Goal: Communication & Community: Answer question/provide support

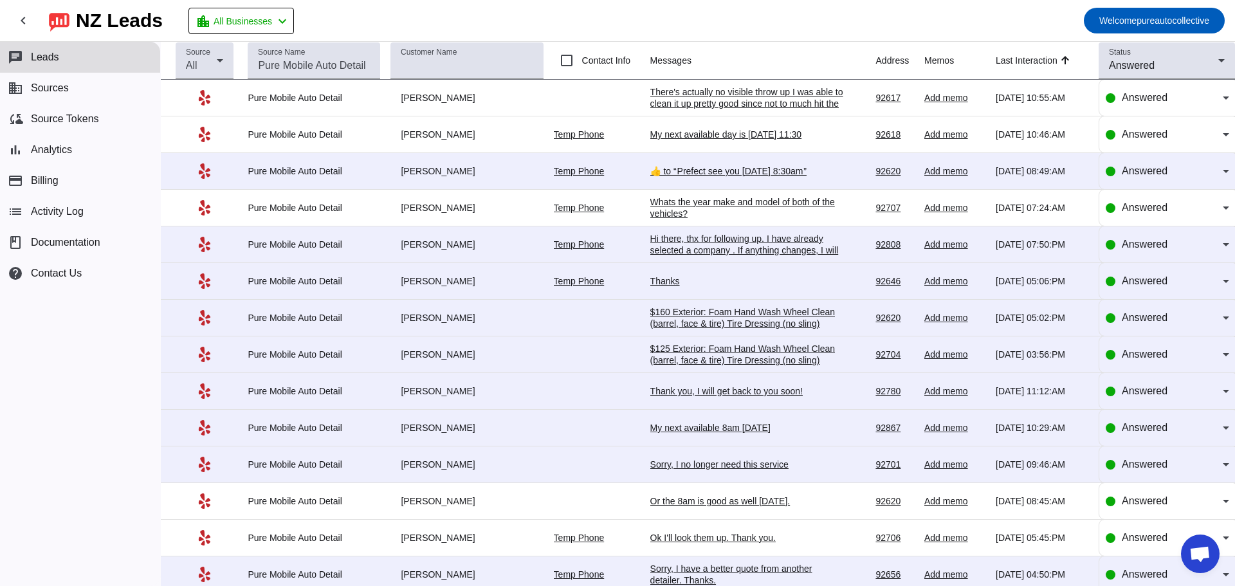
click at [725, 92] on div "There's actually no visible throw up I was able to clean it up pretty good sinc…" at bounding box center [746, 126] width 193 height 81
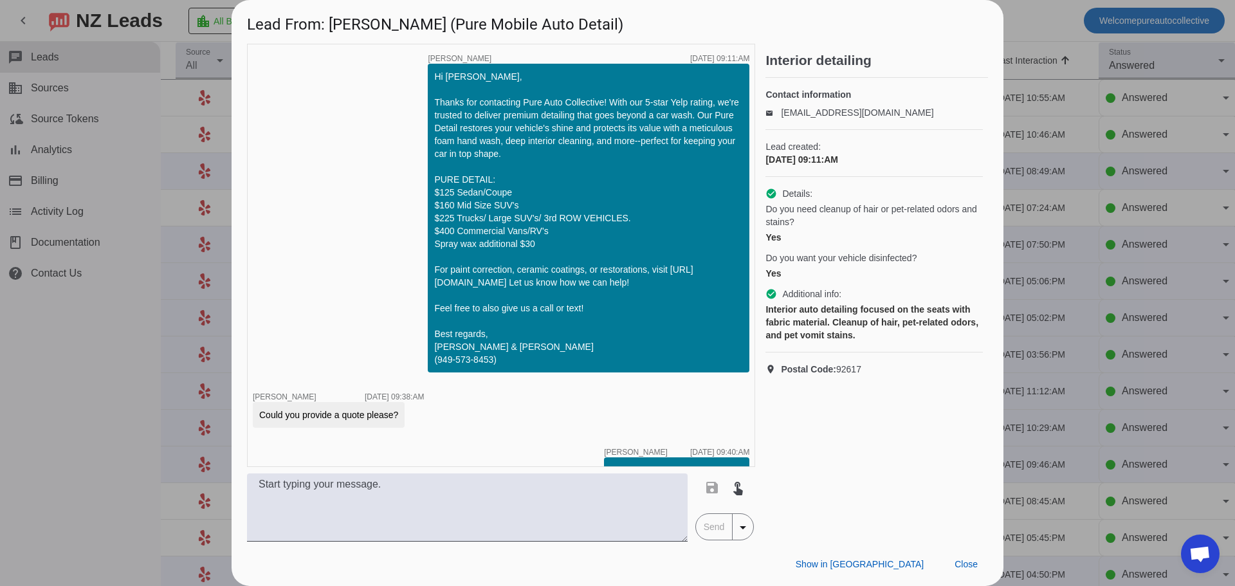
scroll to position [377, 0]
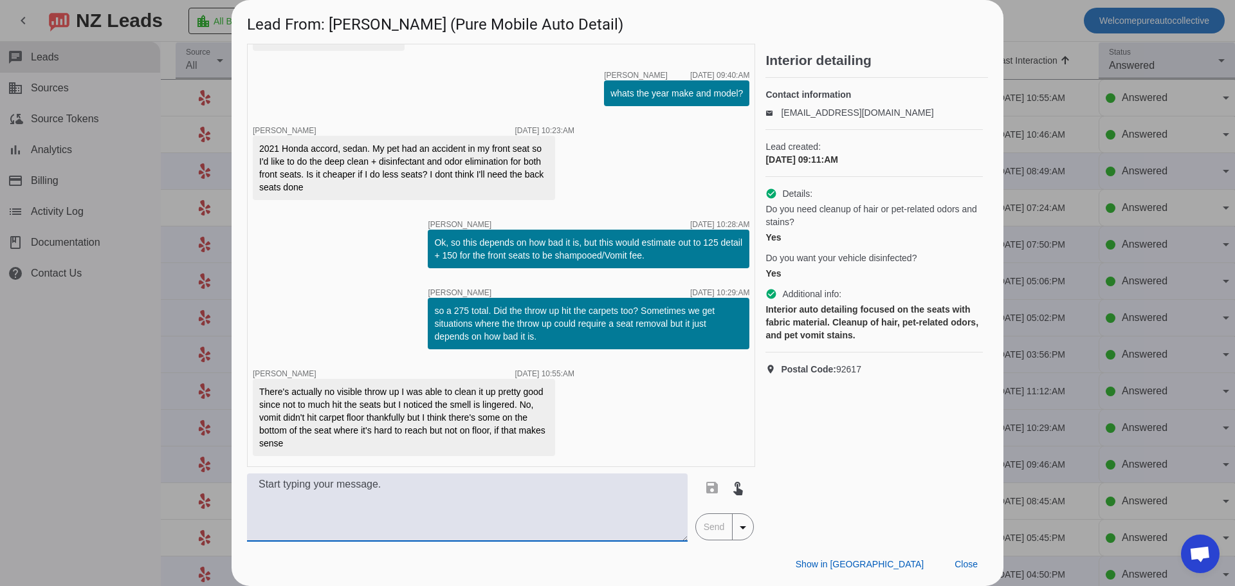
click at [458, 519] on textarea at bounding box center [467, 508] width 441 height 68
click at [376, 503] on textarea at bounding box center [467, 508] width 441 height 68
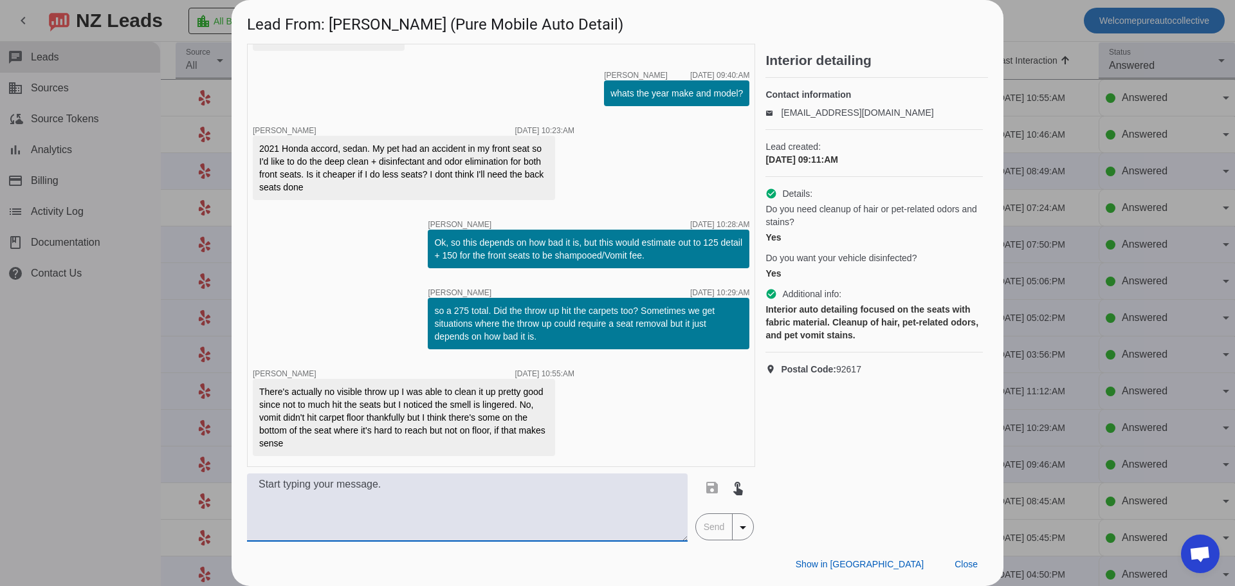
click at [376, 503] on textarea at bounding box center [467, 508] width 441 height 68
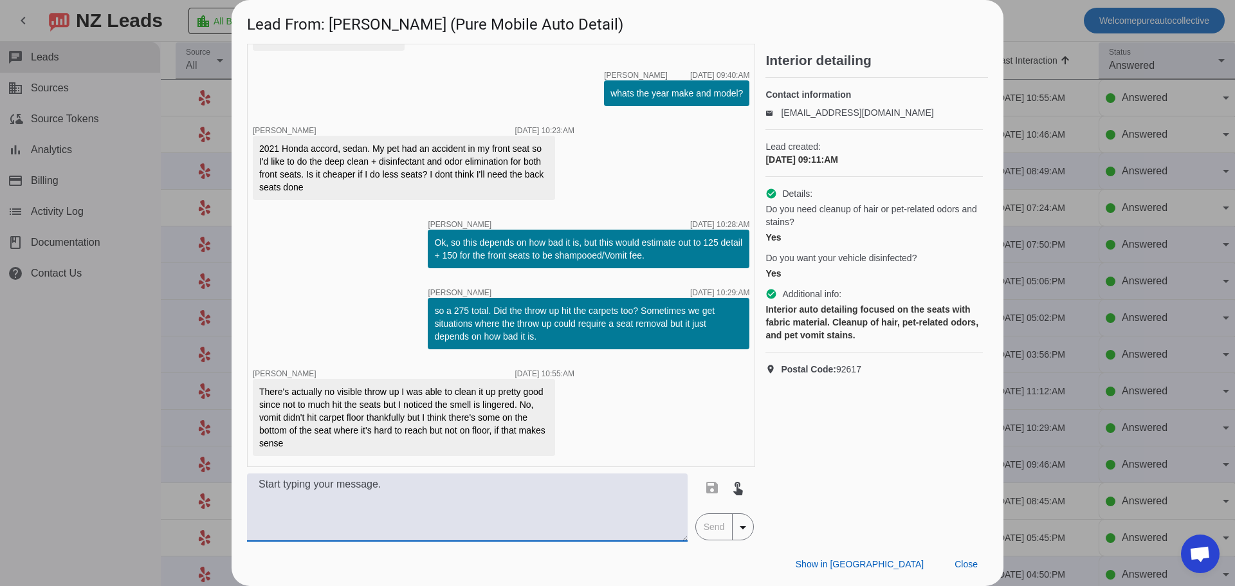
click at [376, 503] on textarea at bounding box center [467, 508] width 441 height 68
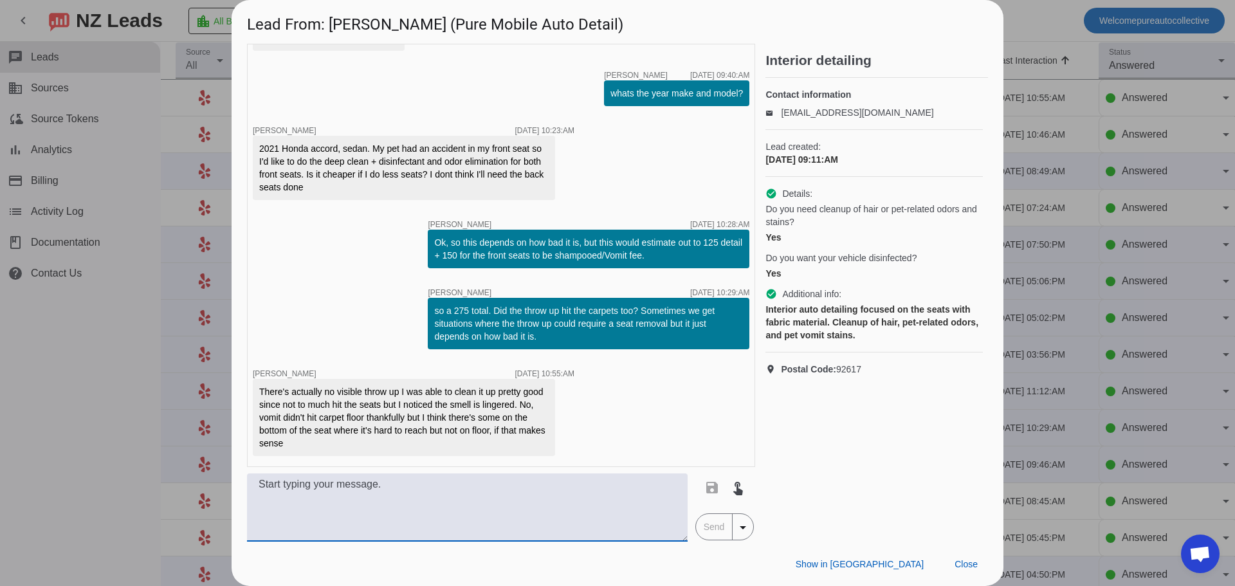
click at [376, 503] on textarea at bounding box center [467, 508] width 441 height 68
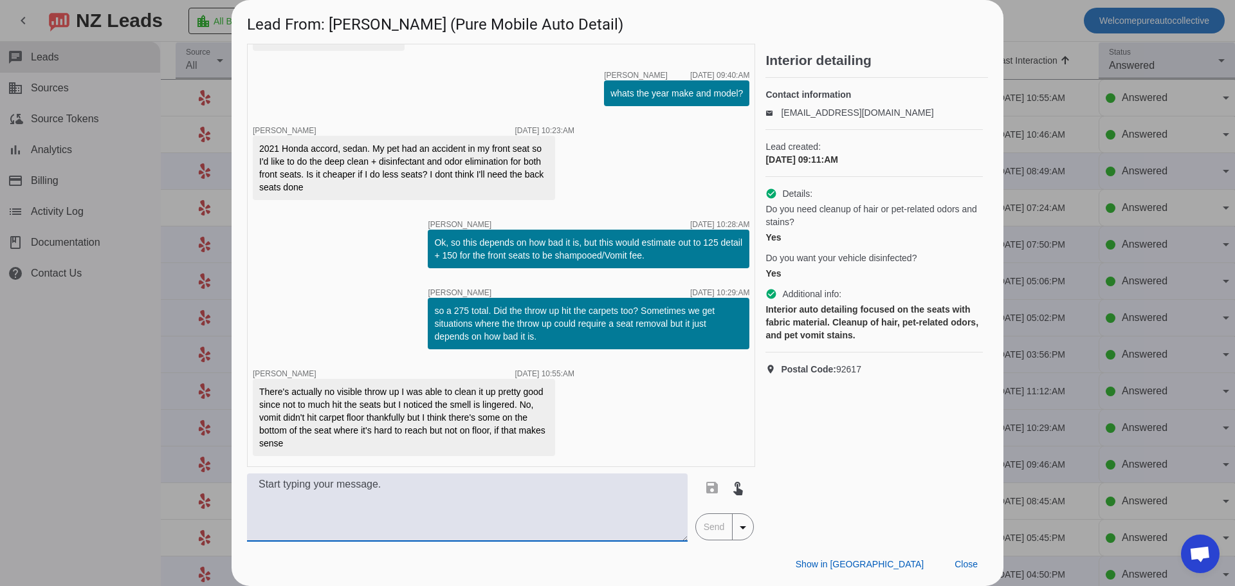
click at [376, 503] on textarea at bounding box center [467, 508] width 441 height 68
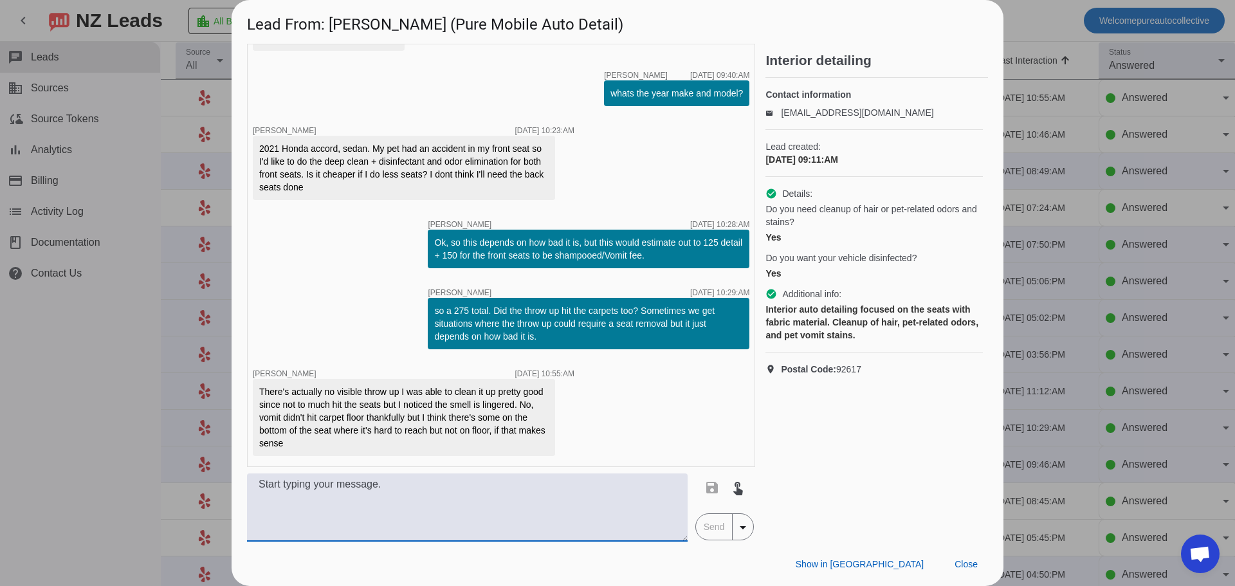
click at [376, 503] on textarea at bounding box center [467, 508] width 441 height 68
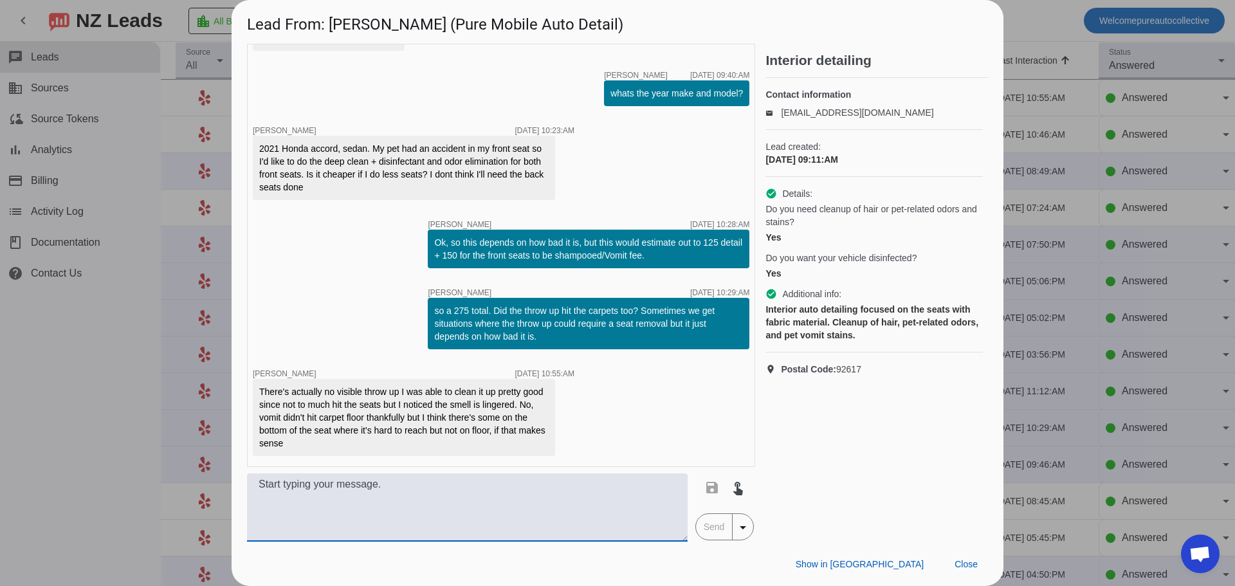
click at [376, 503] on textarea at bounding box center [467, 508] width 441 height 68
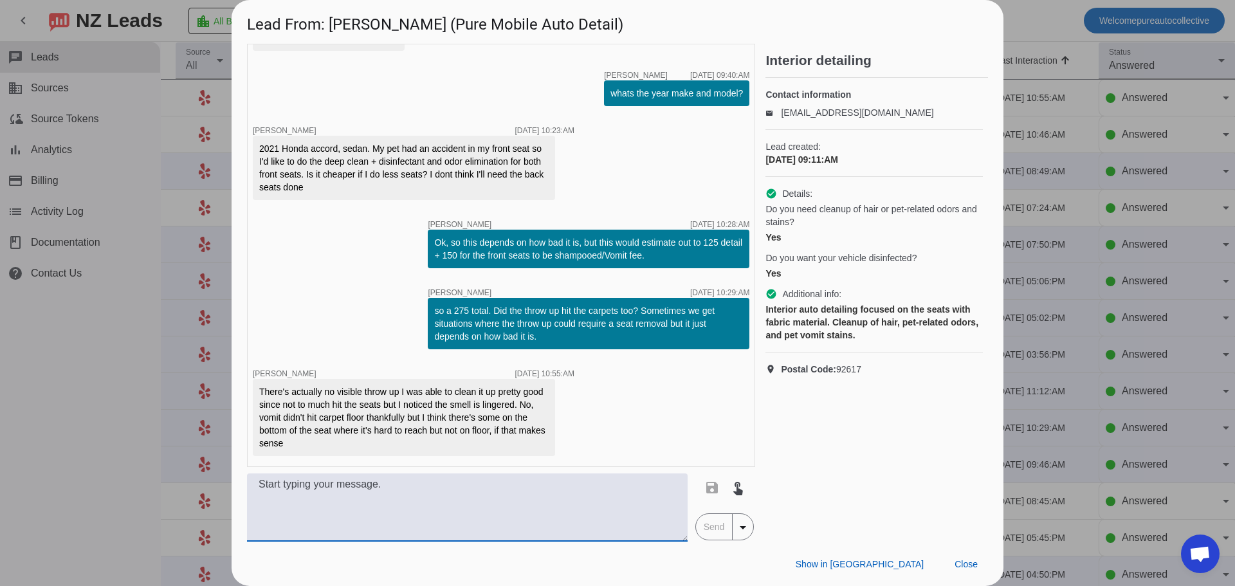
click at [376, 503] on textarea at bounding box center [467, 508] width 441 height 68
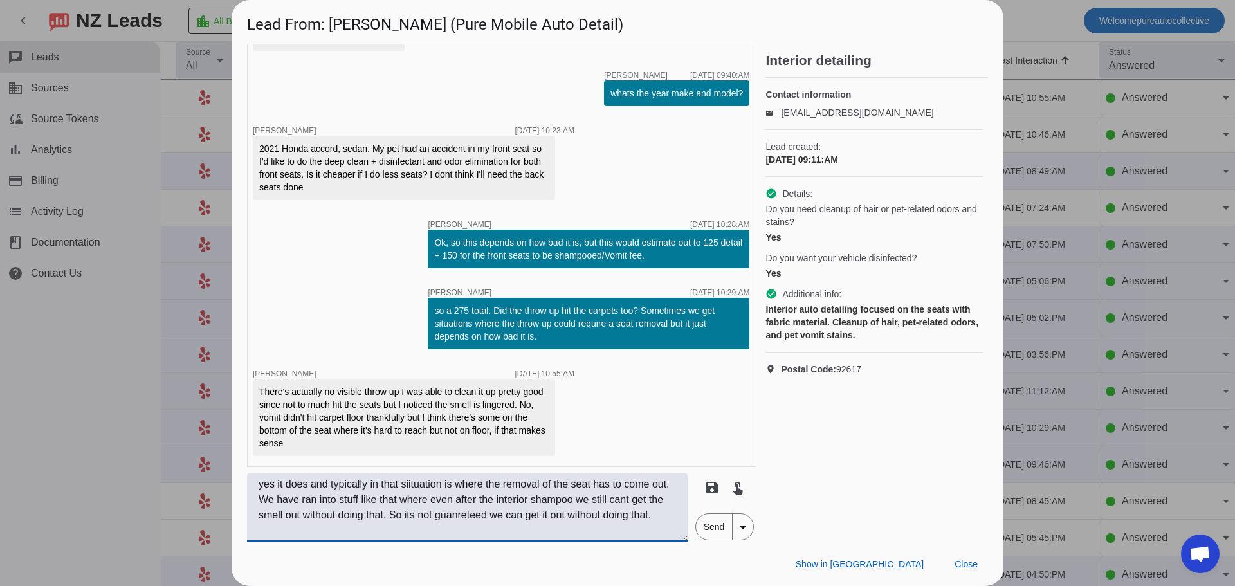
type textarea "yes it does and typically in that siituation is where the removal of the seat h…"
click at [708, 519] on span "Send" at bounding box center [714, 527] width 37 height 26
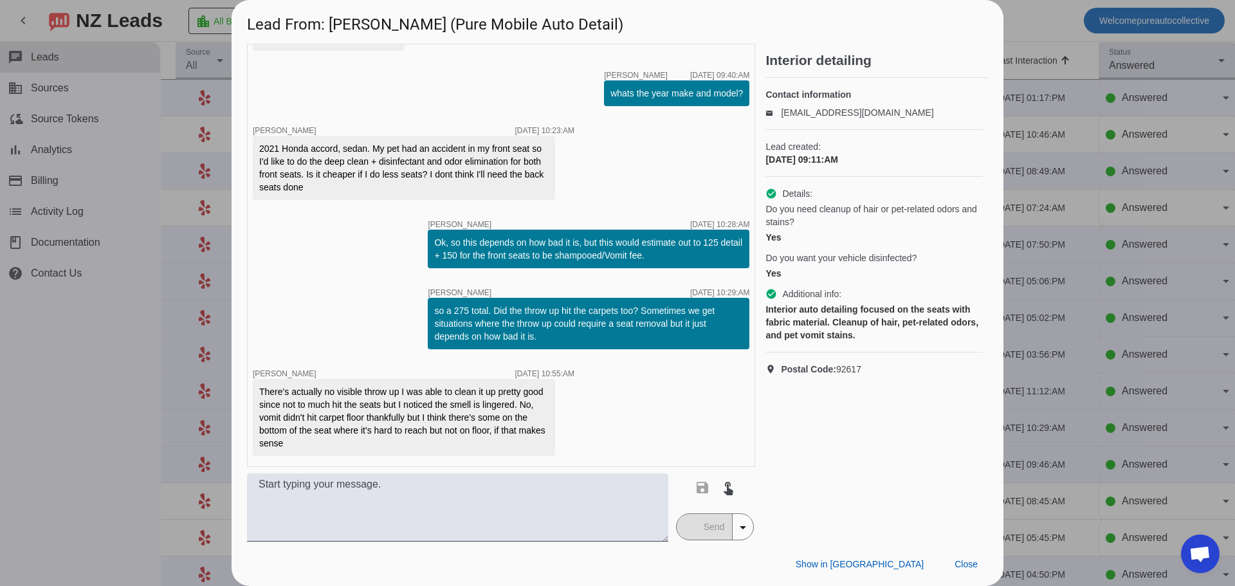
scroll to position [471, 0]
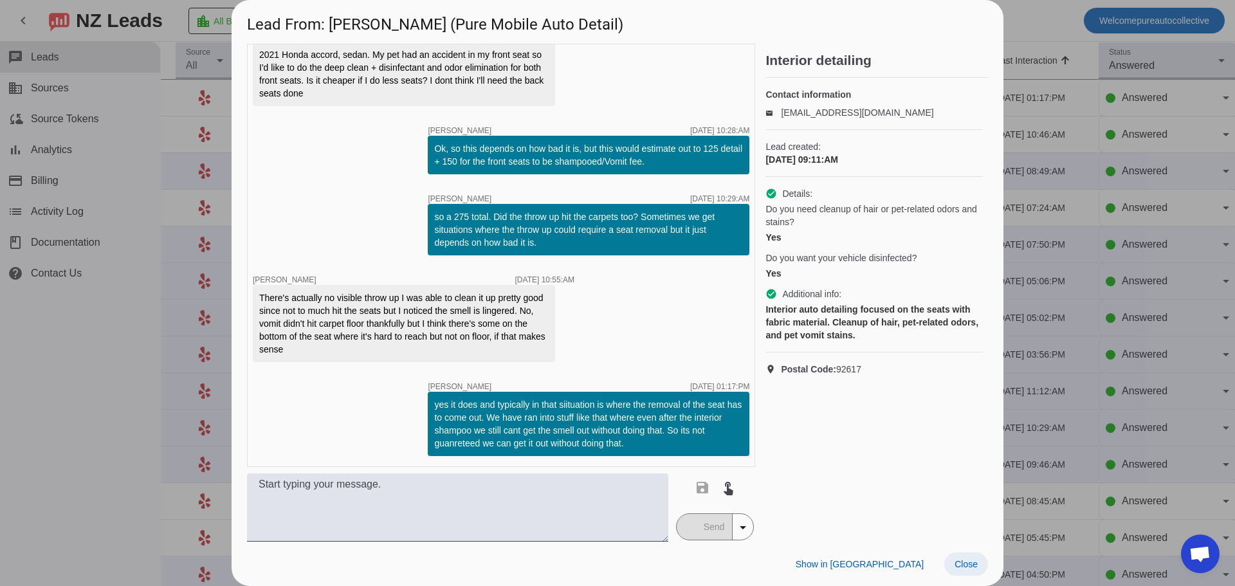
click at [965, 573] on span at bounding box center [967, 564] width 44 height 23
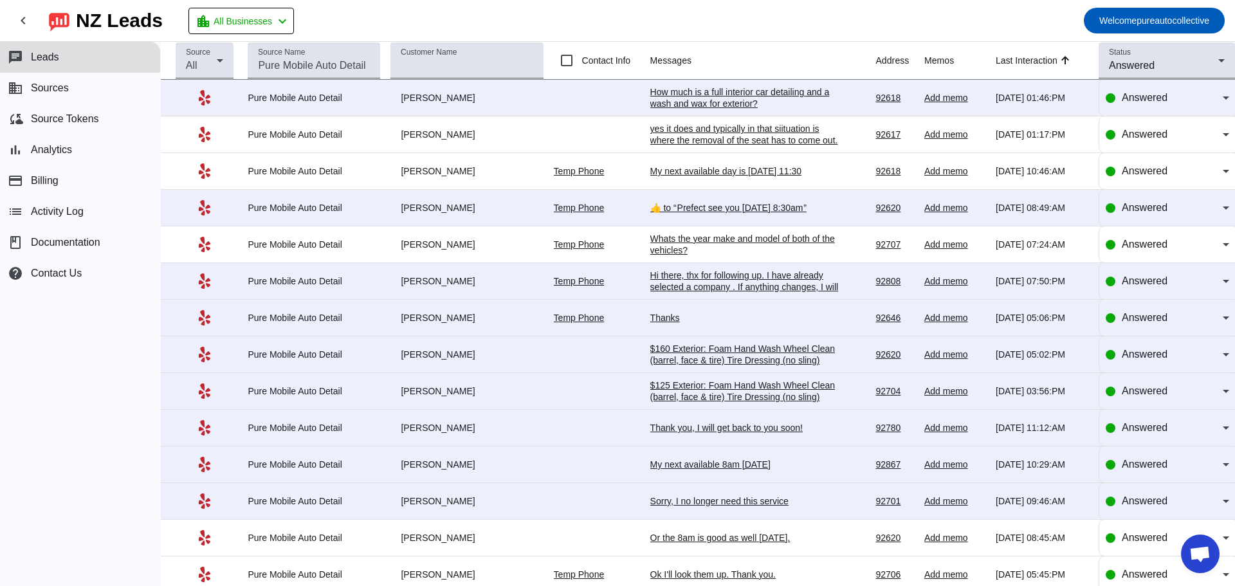
click at [734, 103] on div "How much is a full interior car detailing and a wash and wax for exterior?" at bounding box center [746, 97] width 193 height 23
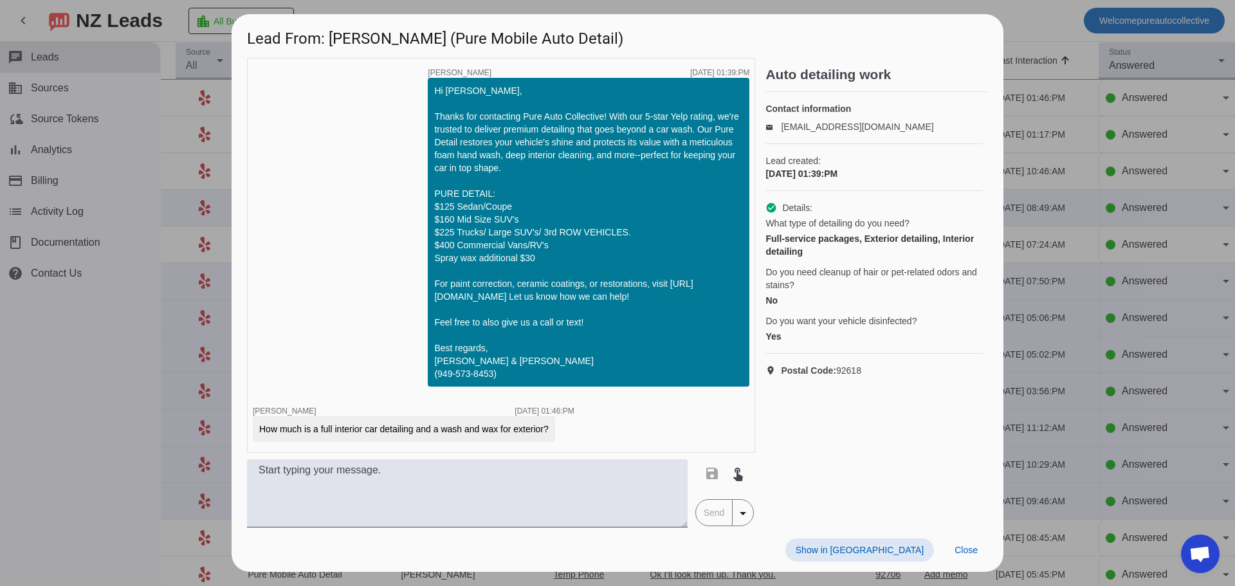
click at [495, 456] on div "timer close [PERSON_NAME] [DATE] 01:39:PM Hi [PERSON_NAME], Thanks for contacti…" at bounding box center [501, 293] width 508 height 470
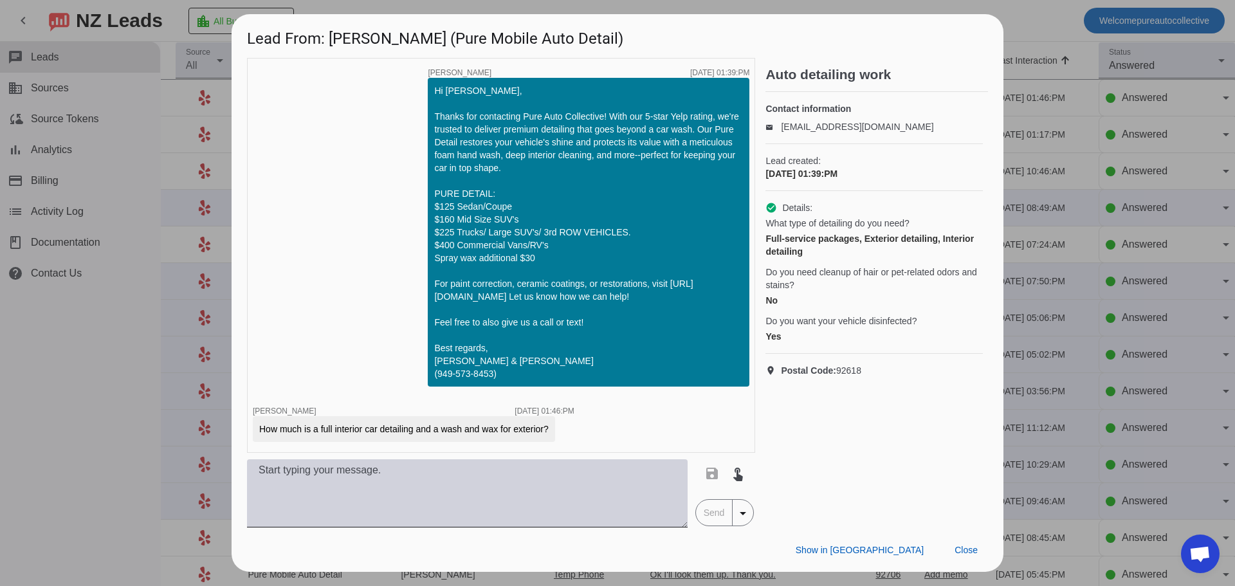
click at [483, 491] on textarea at bounding box center [467, 493] width 441 height 68
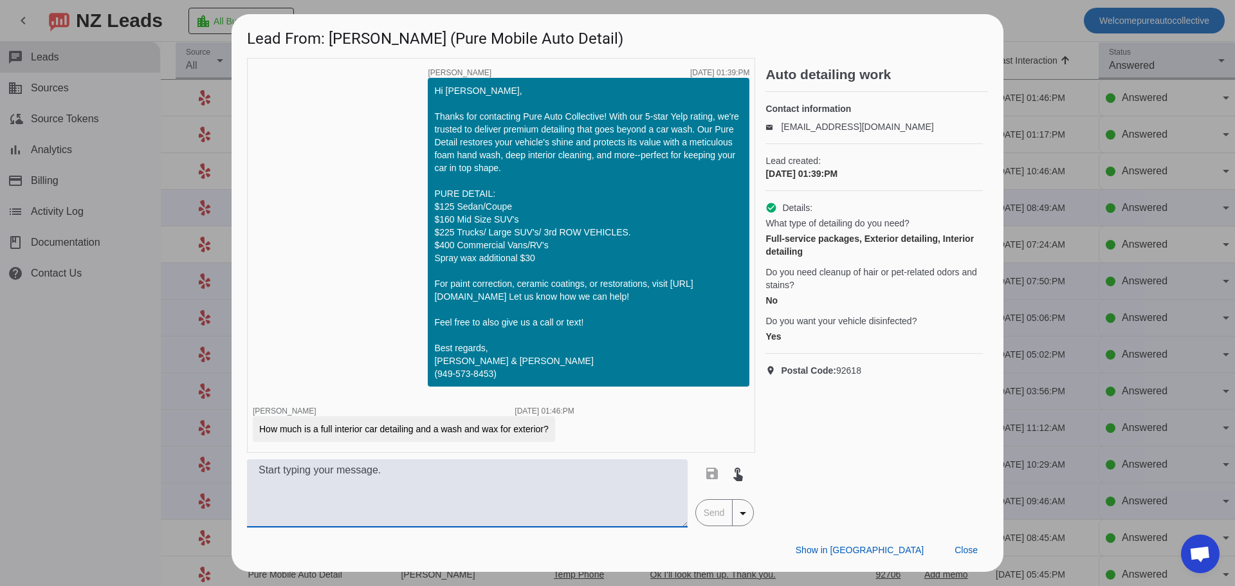
click at [482, 492] on textarea at bounding box center [467, 493] width 441 height 68
type textarea "whats the year make and model?"
click at [724, 521] on span "Send" at bounding box center [714, 513] width 37 height 26
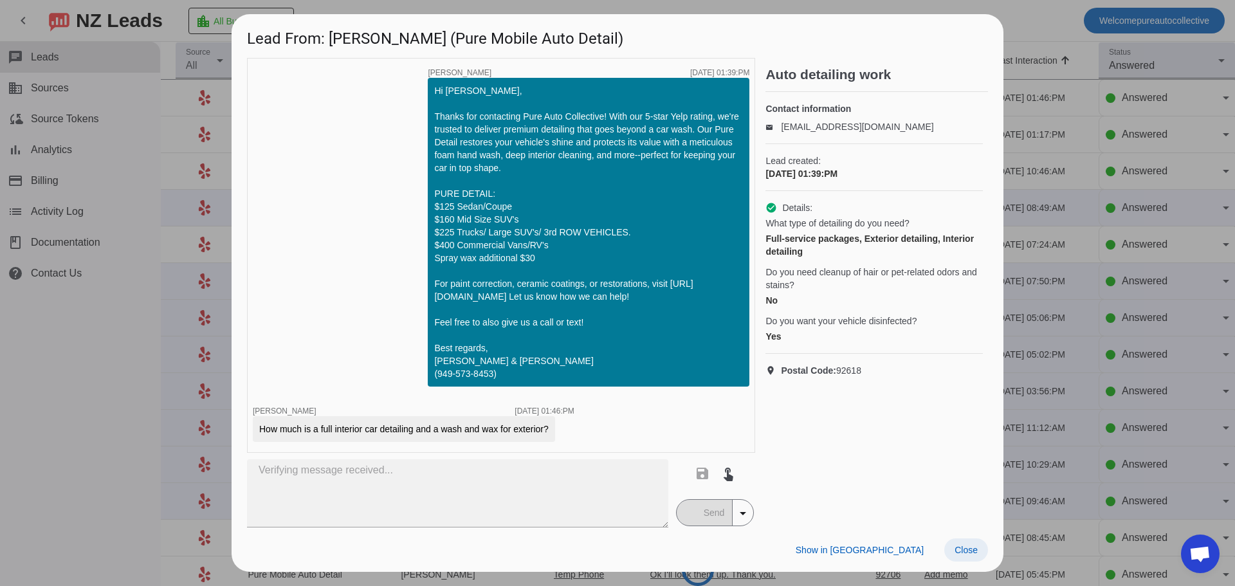
click at [979, 544] on span at bounding box center [967, 550] width 44 height 23
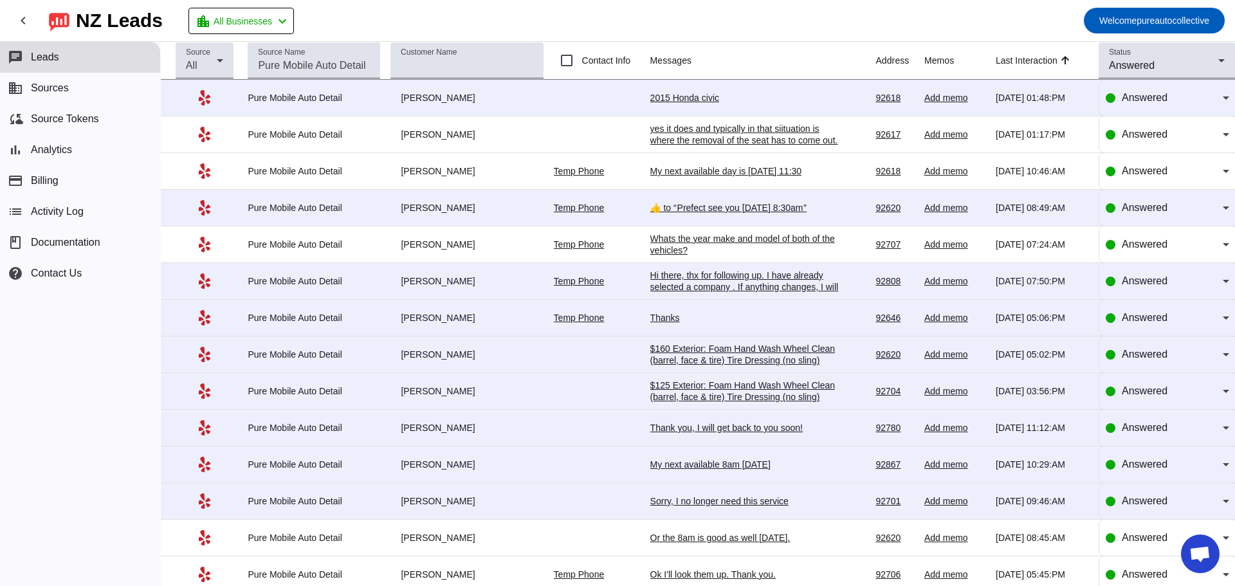
click at [705, 95] on div "2015 Honda civic" at bounding box center [746, 98] width 193 height 12
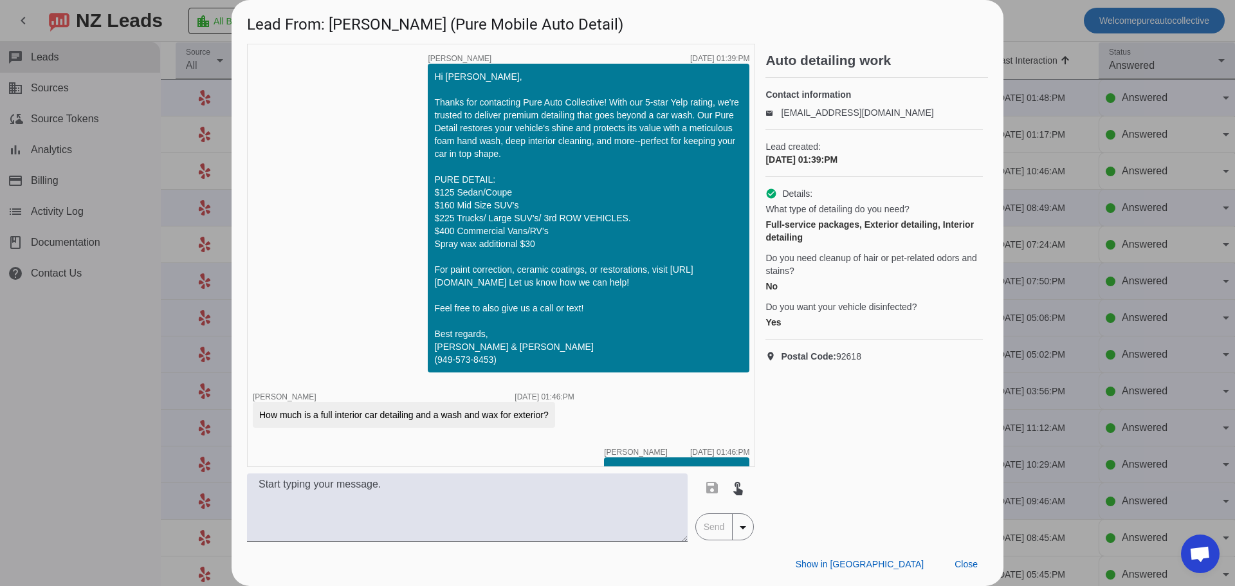
scroll to position [82, 0]
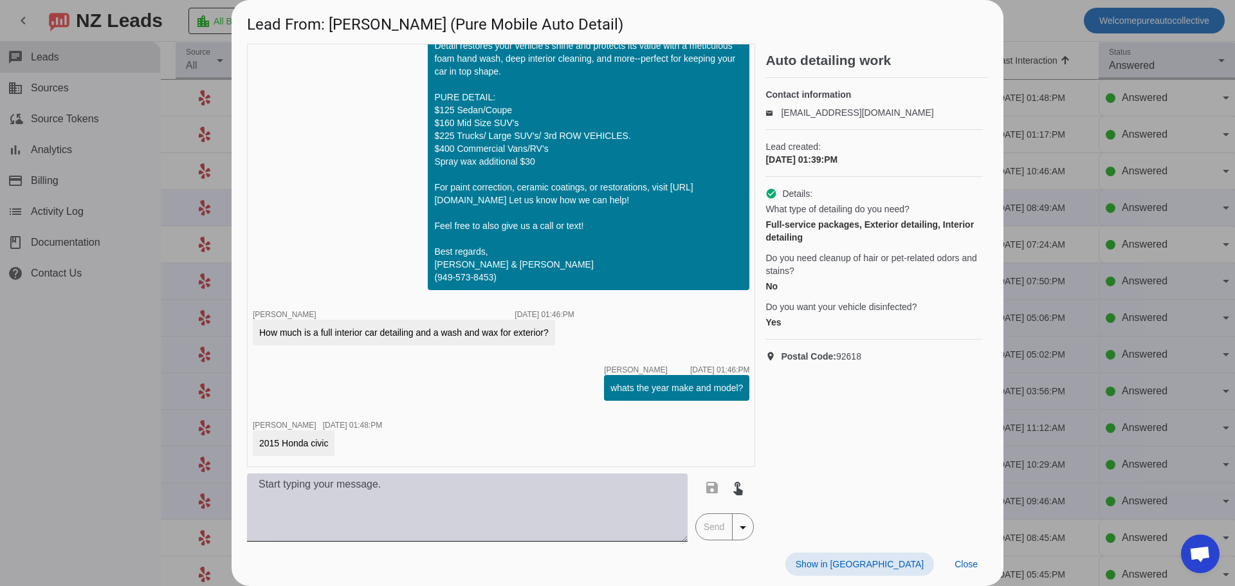
click at [514, 522] on textarea at bounding box center [467, 508] width 441 height 68
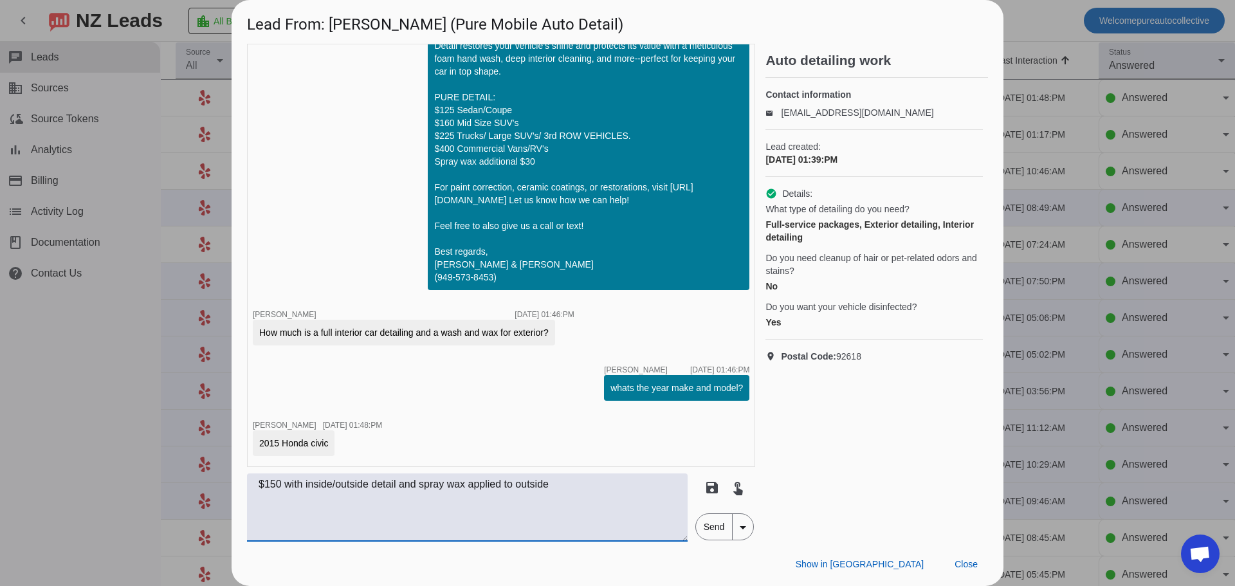
type textarea "$150 with inside/outside detail and spray wax applied to outside"
click at [705, 524] on span "Send" at bounding box center [714, 527] width 37 height 26
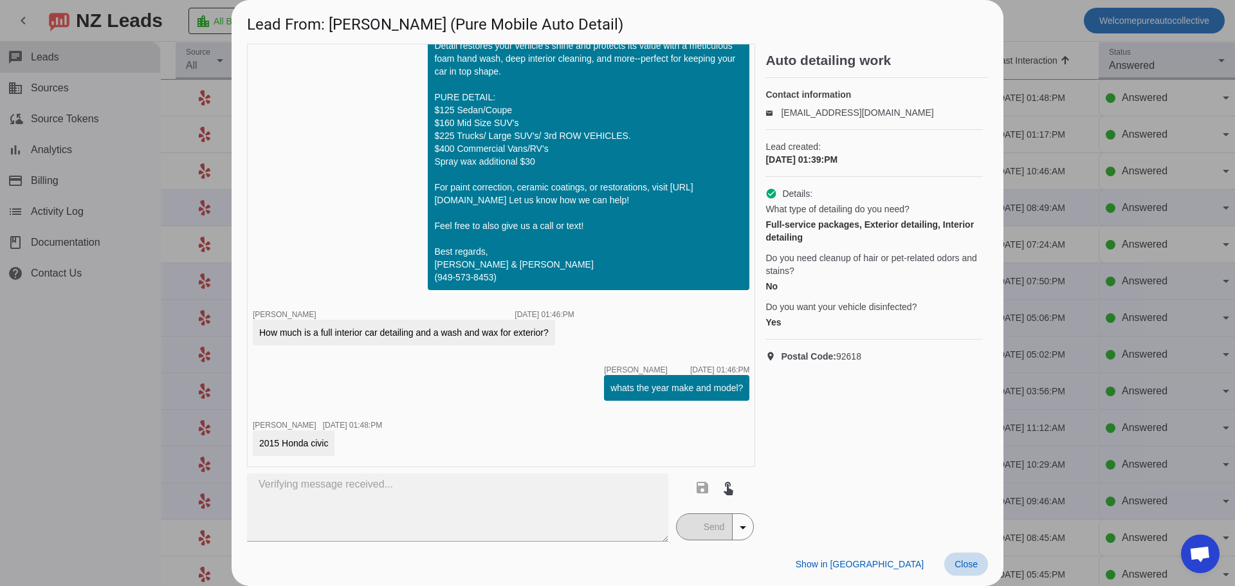
click at [962, 567] on span "Close" at bounding box center [966, 564] width 23 height 10
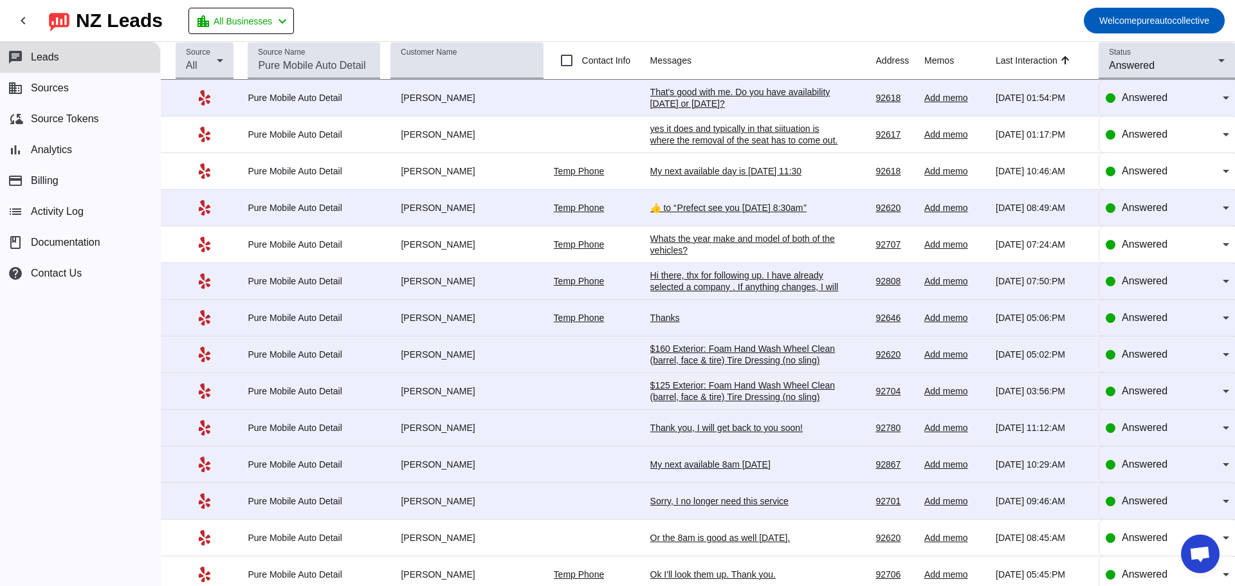
click at [706, 98] on div "That's good with me. Do you have availability [DATE] or [DATE]?" at bounding box center [746, 97] width 193 height 23
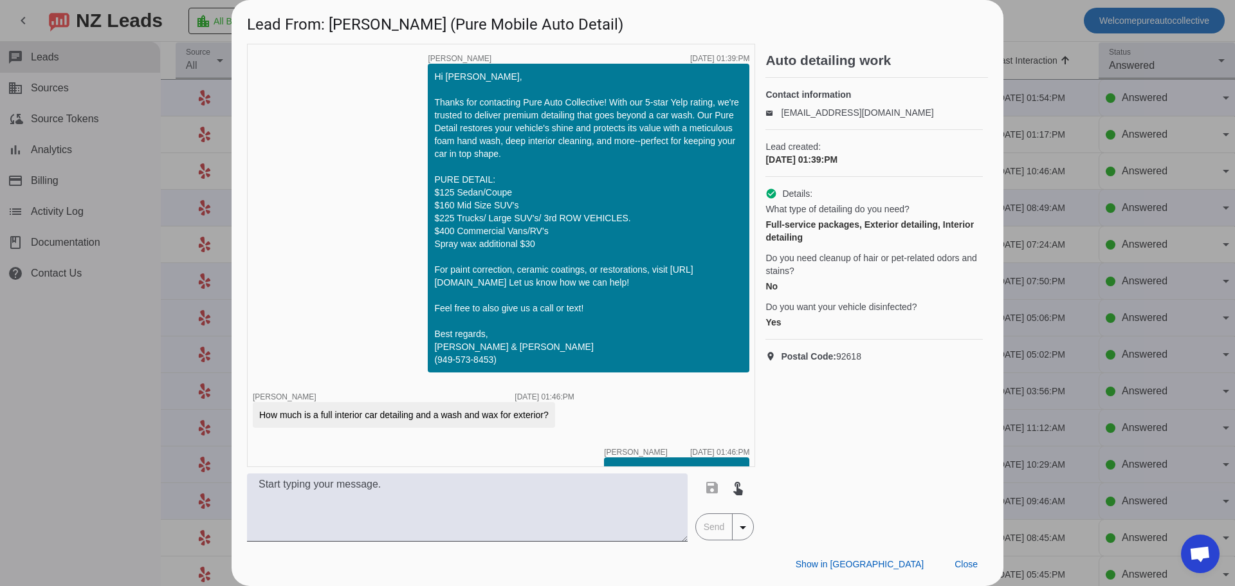
scroll to position [193, 0]
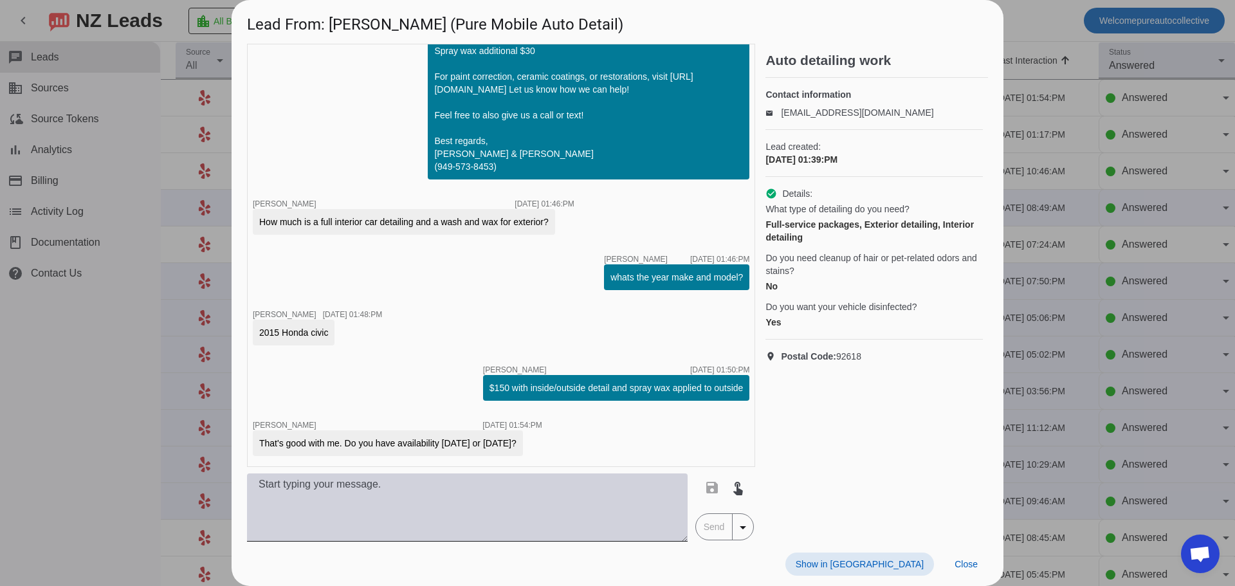
click at [481, 499] on textarea at bounding box center [467, 508] width 441 height 68
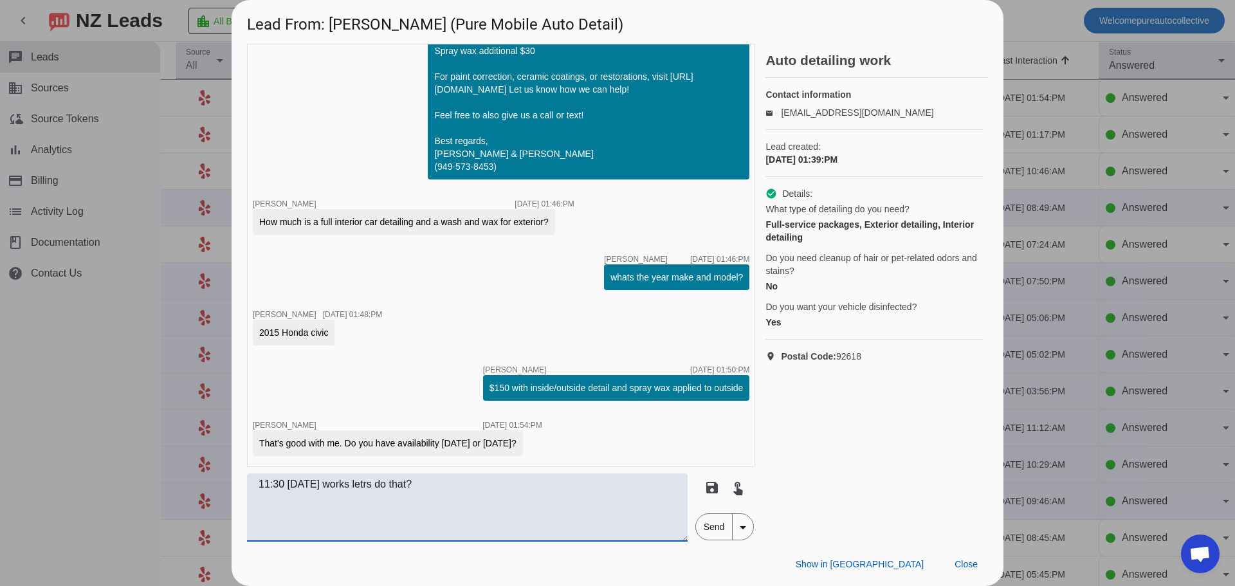
type textarea "11:30 [DATE] works letrs do that?"
click at [719, 533] on span "Send" at bounding box center [714, 527] width 37 height 26
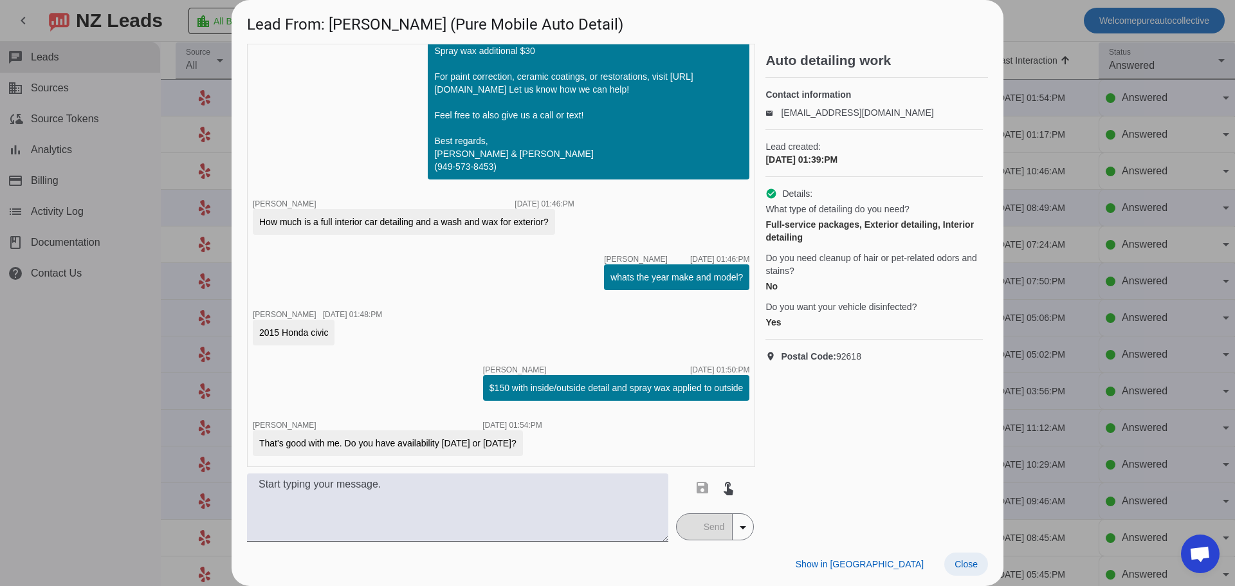
scroll to position [248, 0]
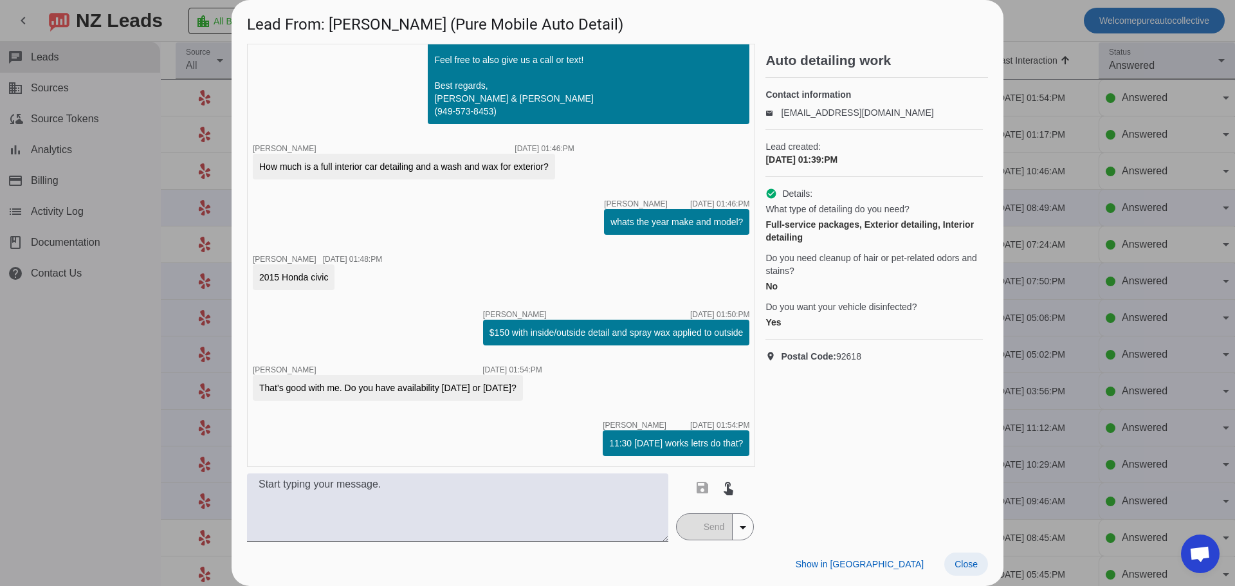
click at [968, 564] on span "Close" at bounding box center [966, 564] width 23 height 10
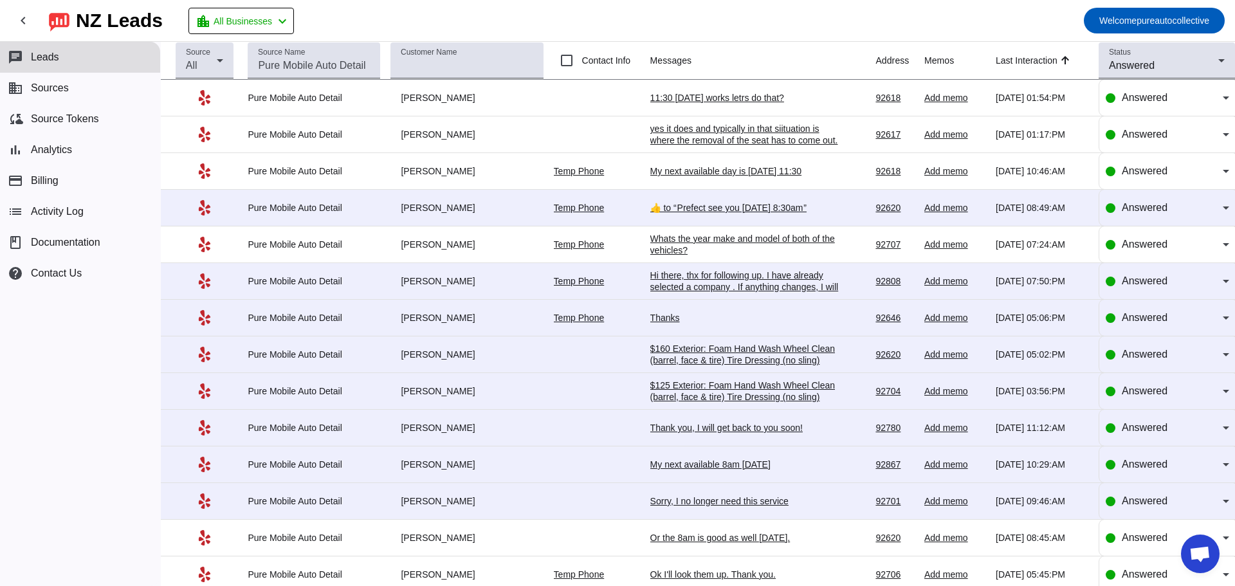
click at [746, 90] on td "11:30 [DATE] works letrs do that? [DATE] 01:54:PM" at bounding box center [763, 98] width 226 height 37
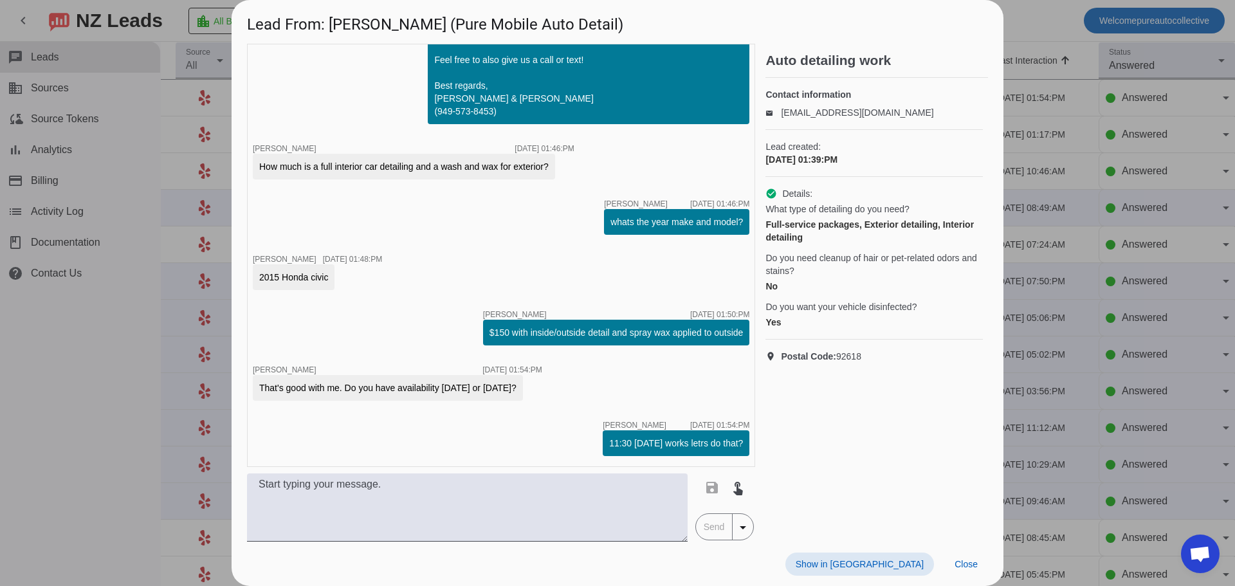
click at [508, 456] on div "timer close [PERSON_NAME] [DATE] 01:39:PM Hi [PERSON_NAME], Thanks for contacti…" at bounding box center [501, 255] width 508 height 423
click at [459, 551] on div "Show in Yelp Close" at bounding box center [618, 564] width 772 height 44
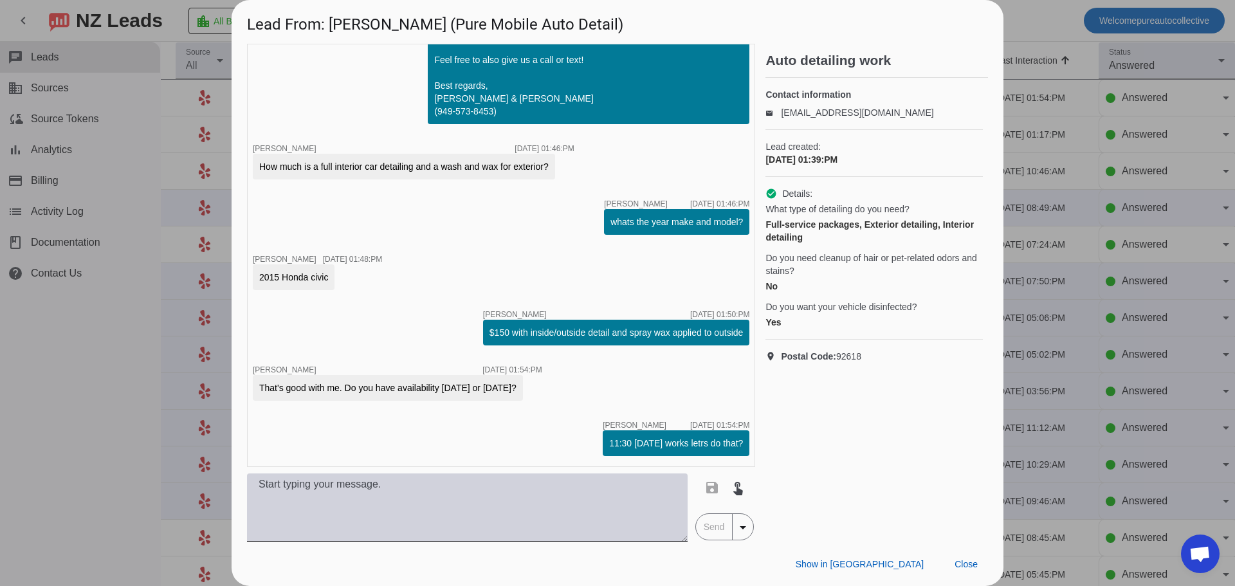
click at [453, 529] on textarea at bounding box center [467, 508] width 441 height 68
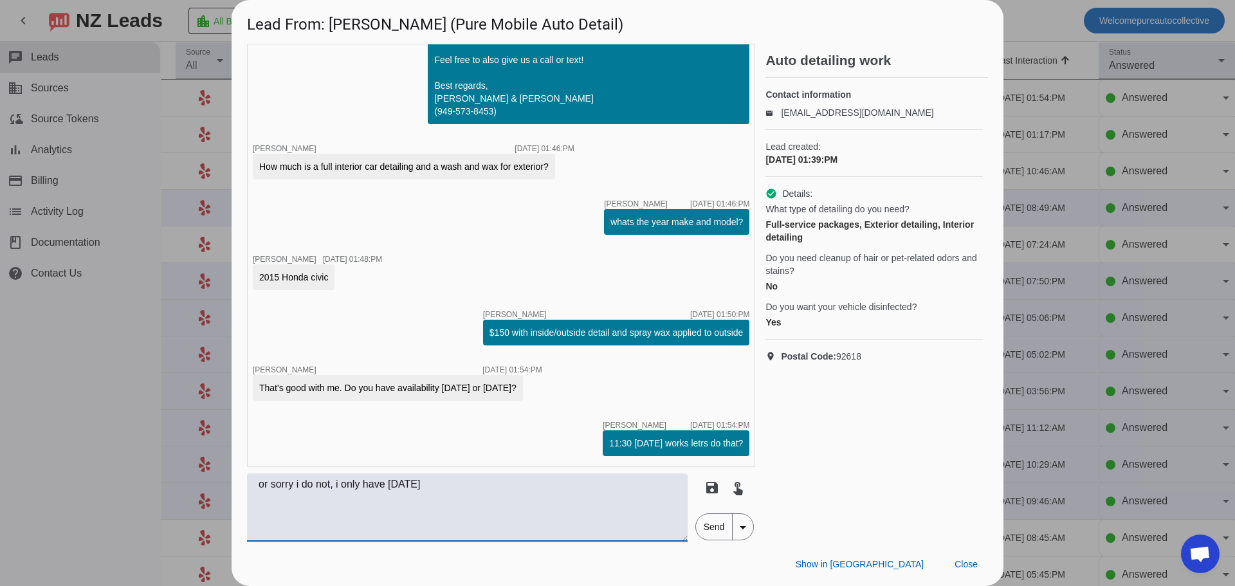
type textarea "or sorry i do not, i only have [DATE]"
click at [707, 533] on span "Send" at bounding box center [714, 527] width 37 height 26
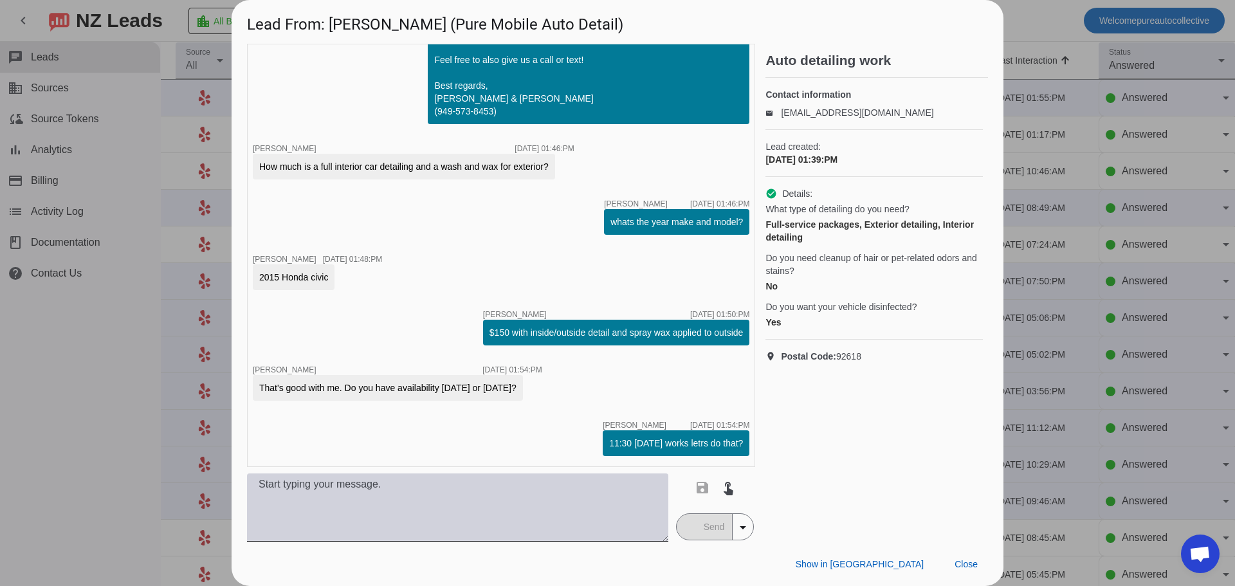
scroll to position [304, 0]
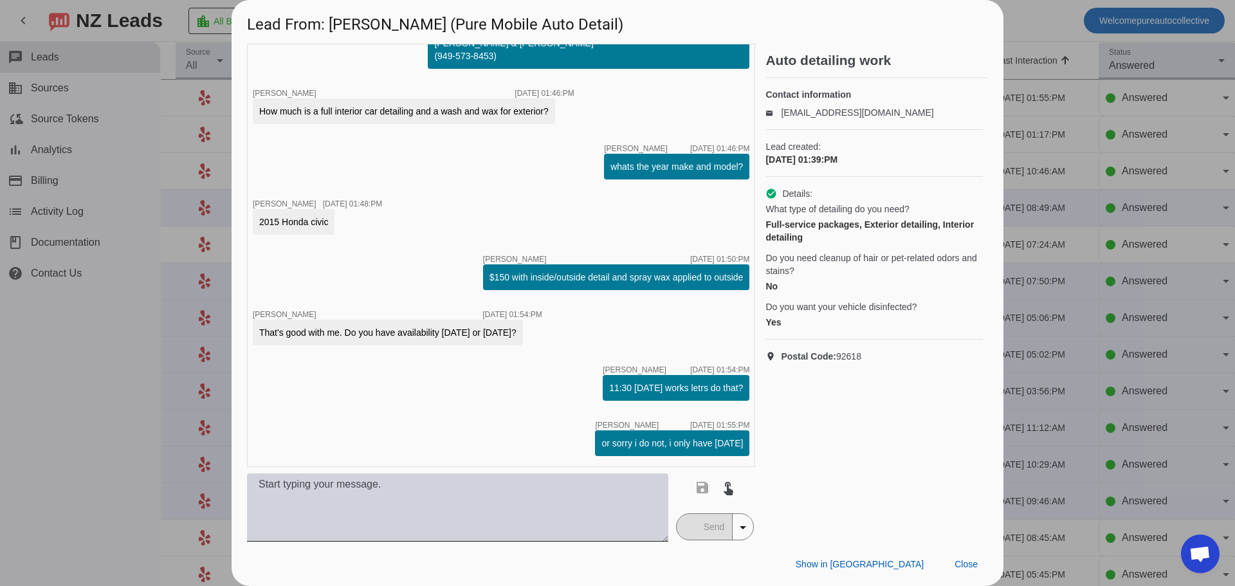
click at [458, 482] on textarea at bounding box center [457, 508] width 421 height 68
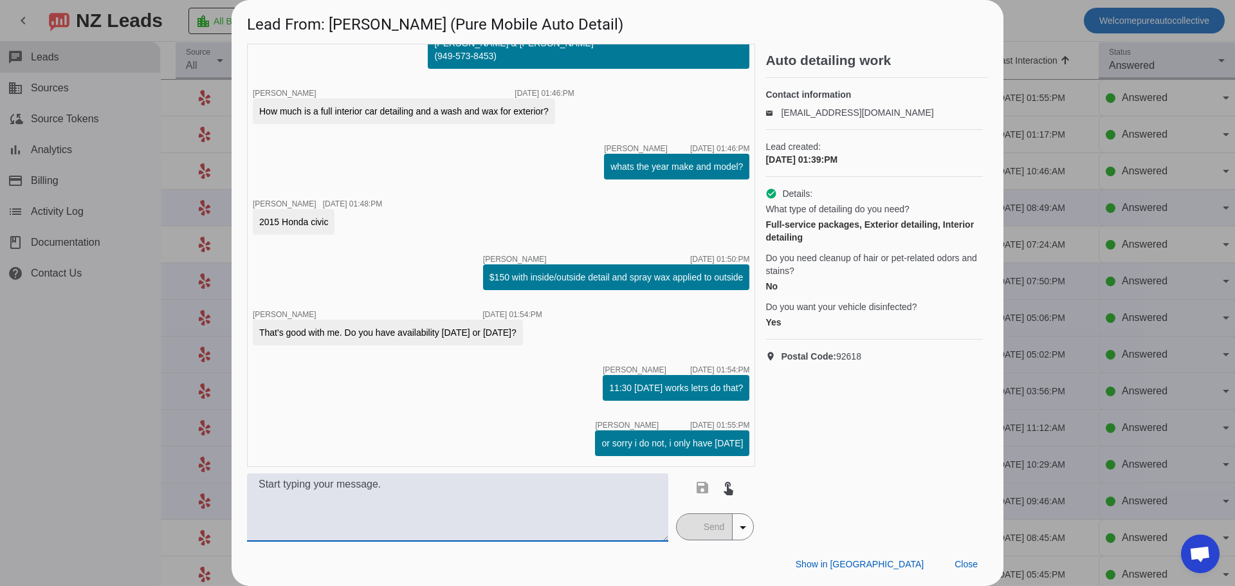
click at [449, 497] on textarea at bounding box center [457, 508] width 421 height 68
type textarea "t"
type textarea "If that doesnt work it is ok"
click at [705, 539] on span "Send" at bounding box center [714, 527] width 37 height 26
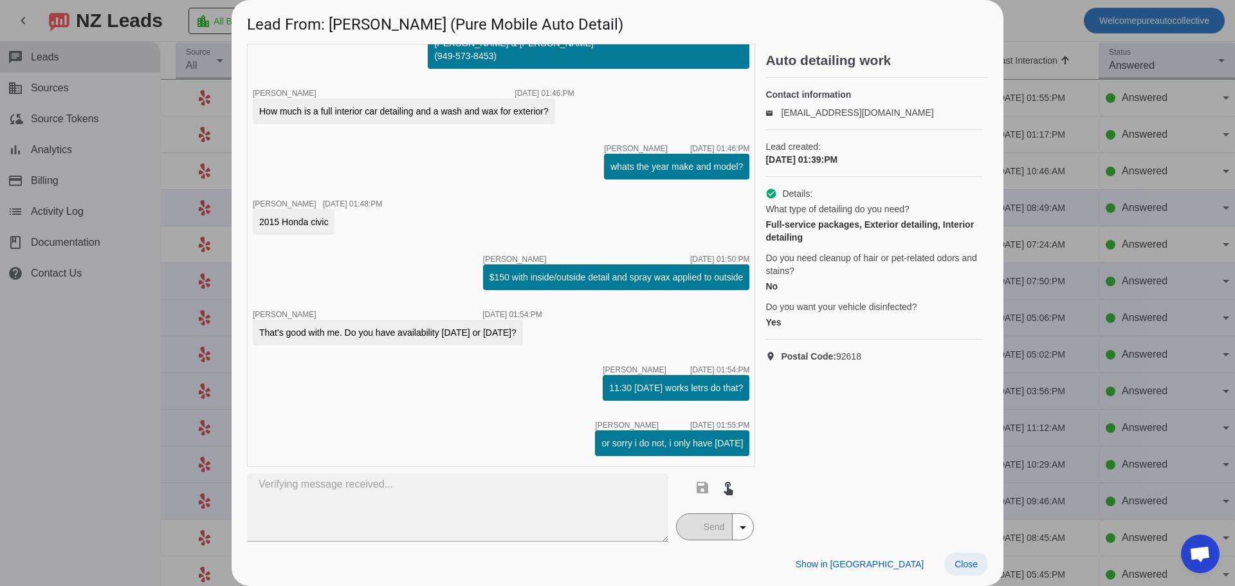
scroll to position [359, 0]
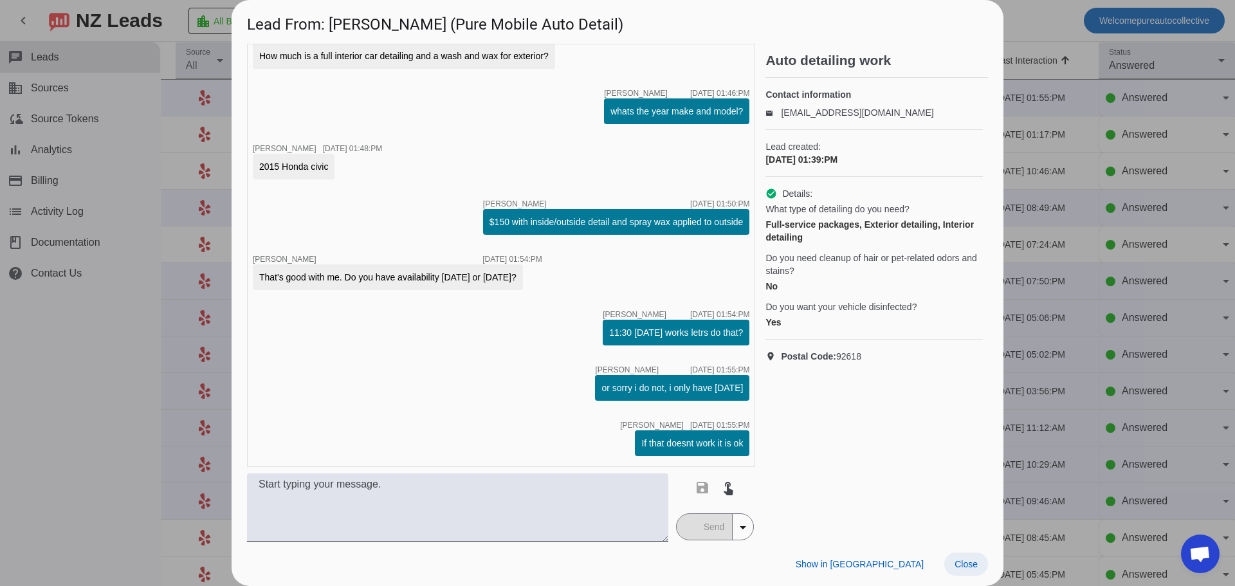
click at [964, 570] on span at bounding box center [967, 564] width 44 height 23
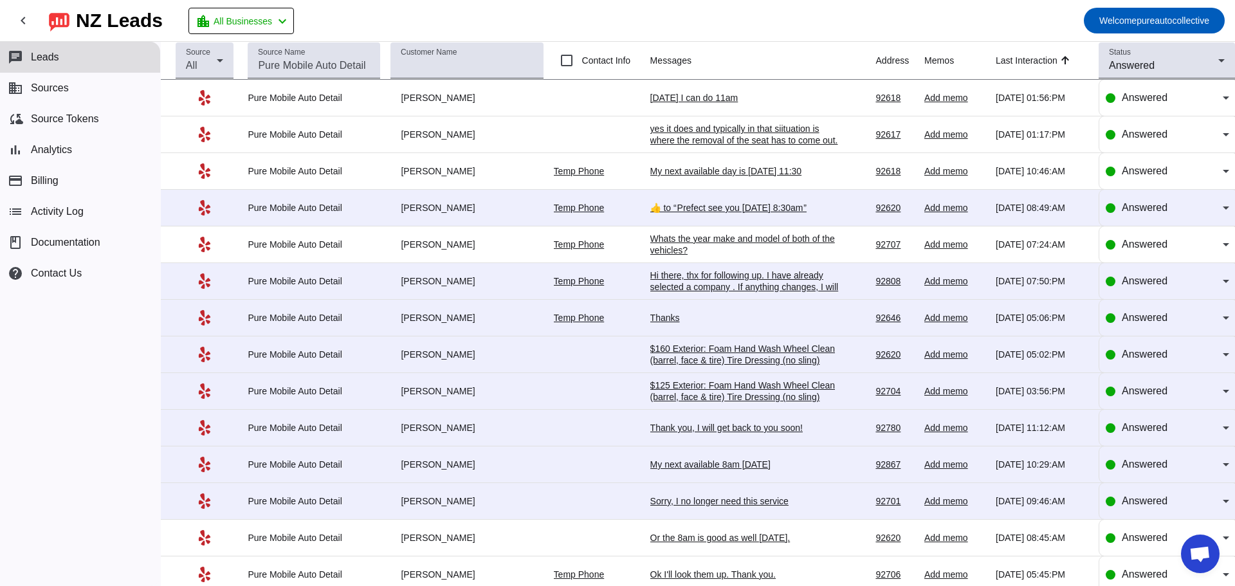
click at [696, 102] on div "[DATE] I can do 11am" at bounding box center [746, 98] width 193 height 12
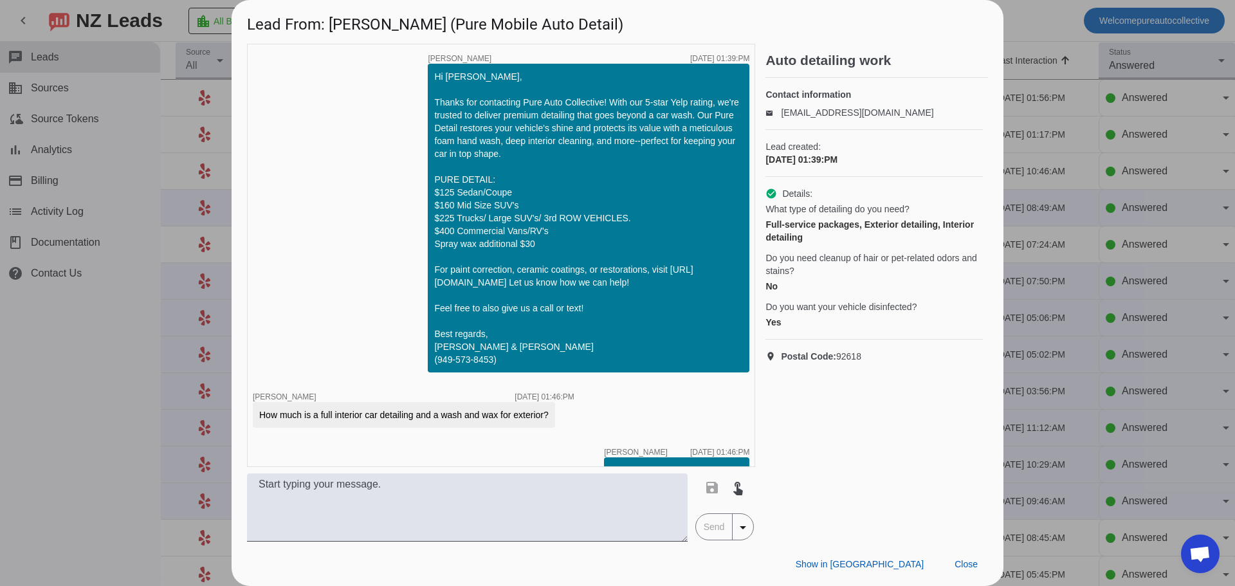
scroll to position [414, 0]
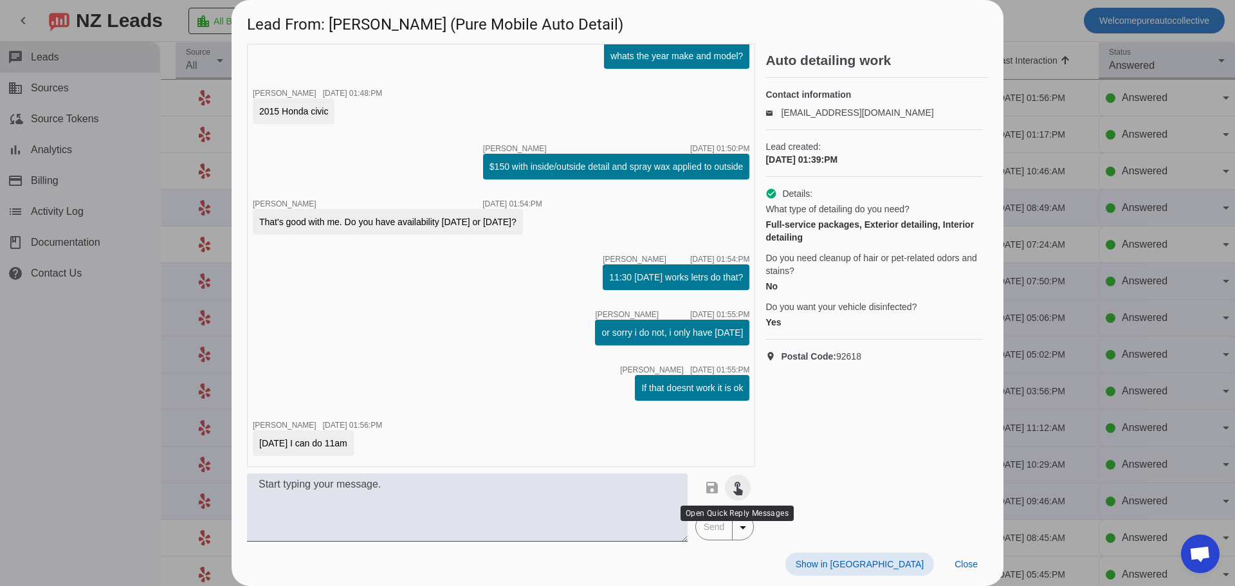
click at [744, 494] on mat-icon "touch_app" at bounding box center [737, 487] width 15 height 15
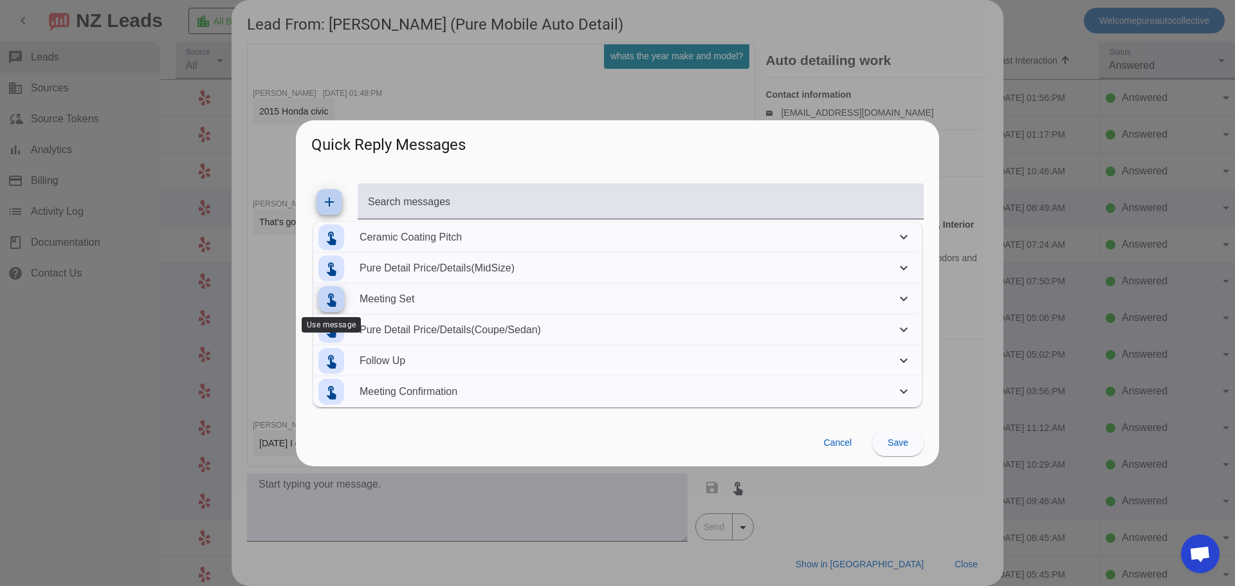
click at [328, 297] on mat-icon "touch_app" at bounding box center [331, 298] width 15 height 15
type textarea "Can you send your full name, phone, and service address please."
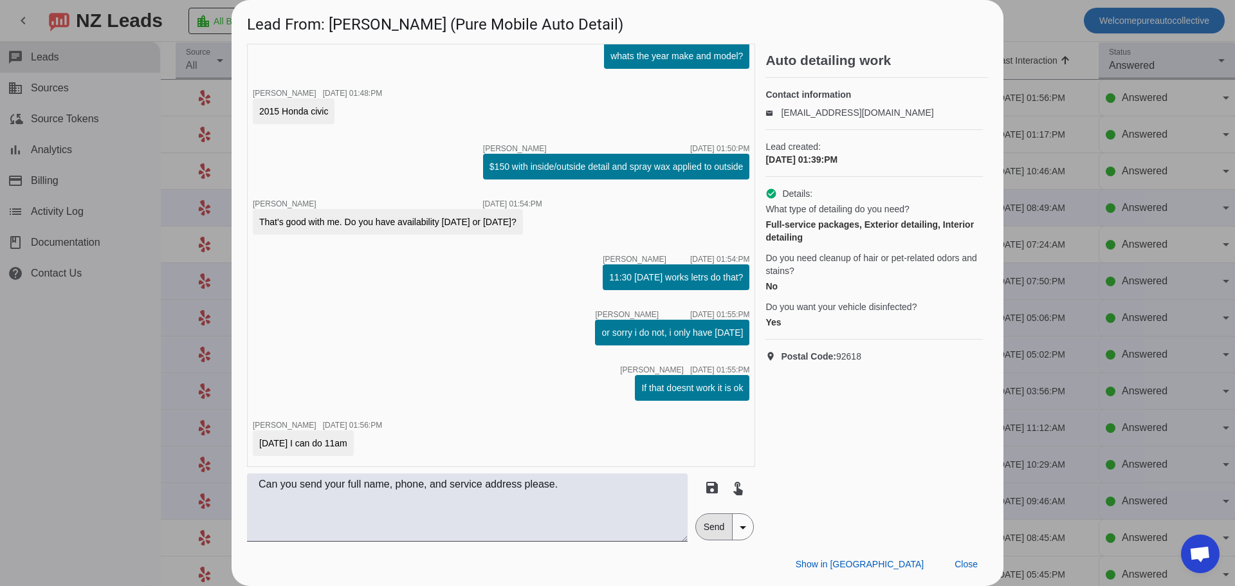
click at [714, 531] on span "Send" at bounding box center [714, 527] width 37 height 26
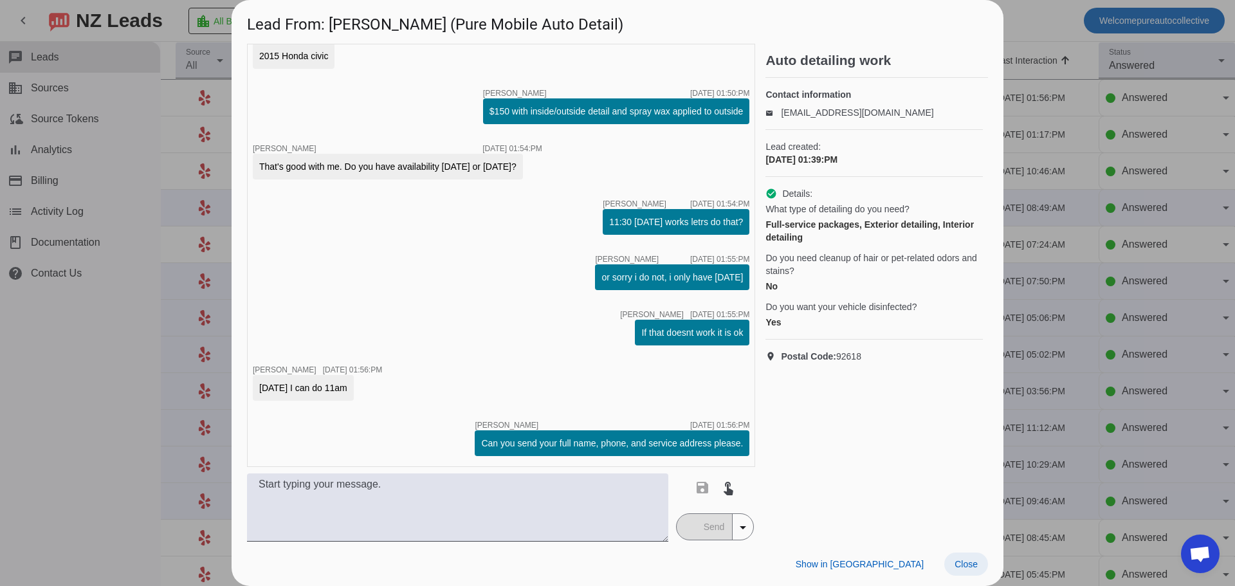
click at [968, 568] on span "Close" at bounding box center [966, 564] width 23 height 10
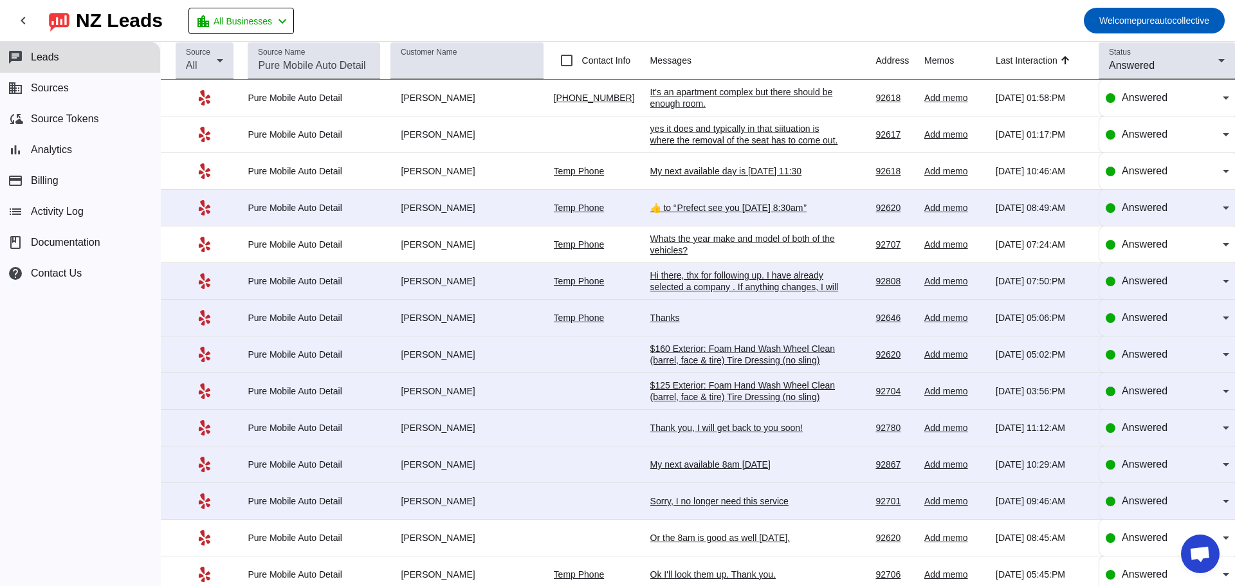
click at [684, 101] on div "It's an apartment complex but there should be enough room." at bounding box center [746, 97] width 193 height 23
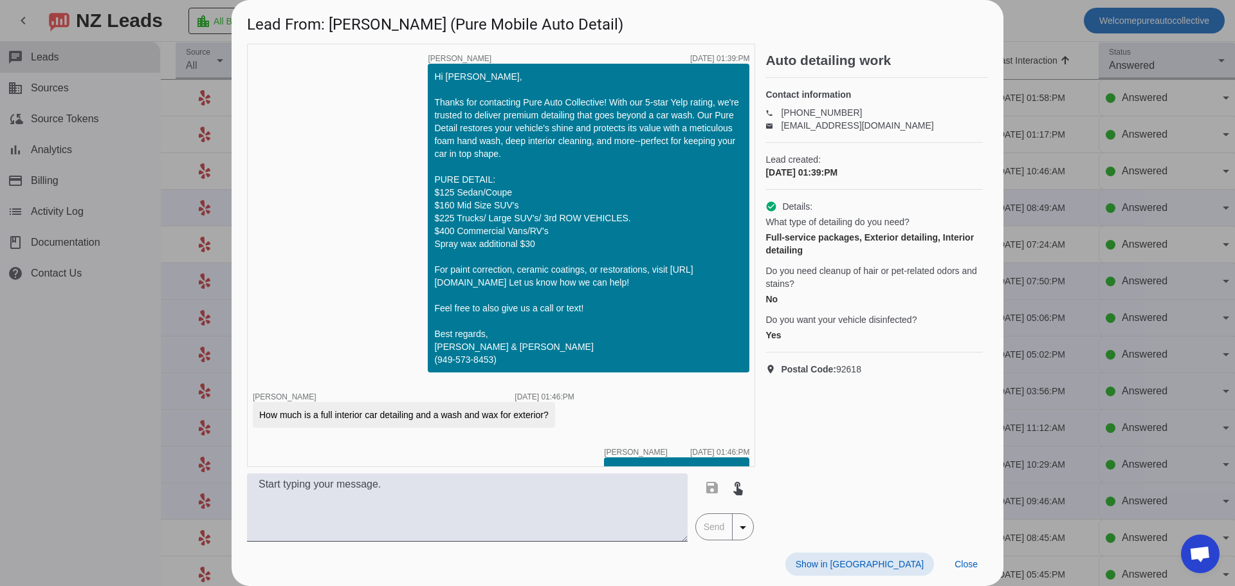
scroll to position [661, 0]
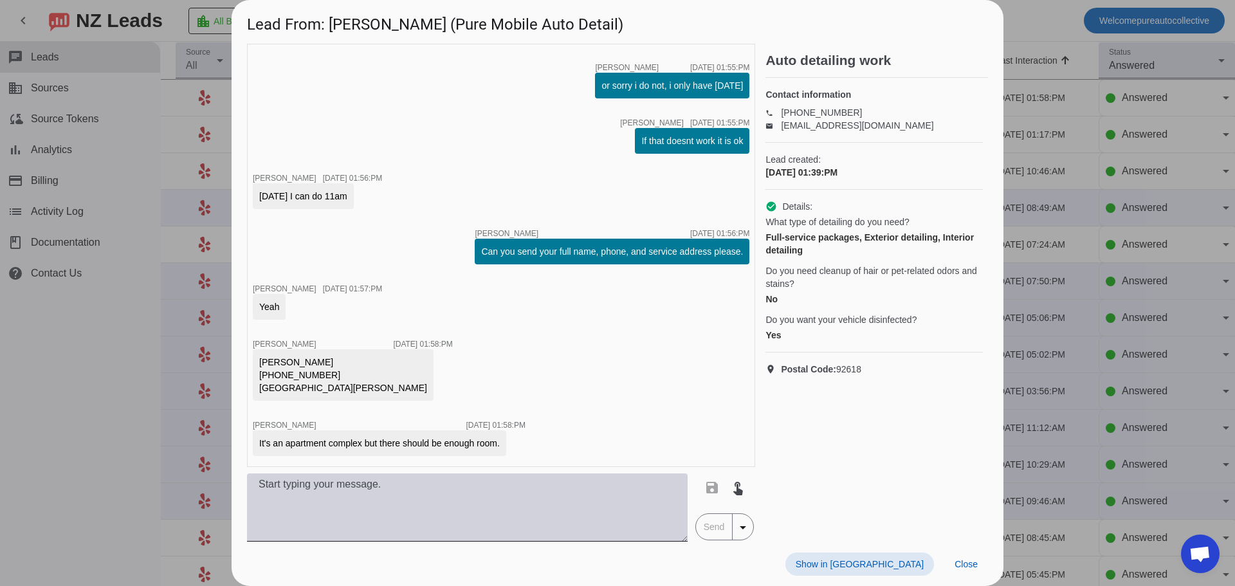
click at [391, 506] on textarea at bounding box center [467, 508] width 441 height 68
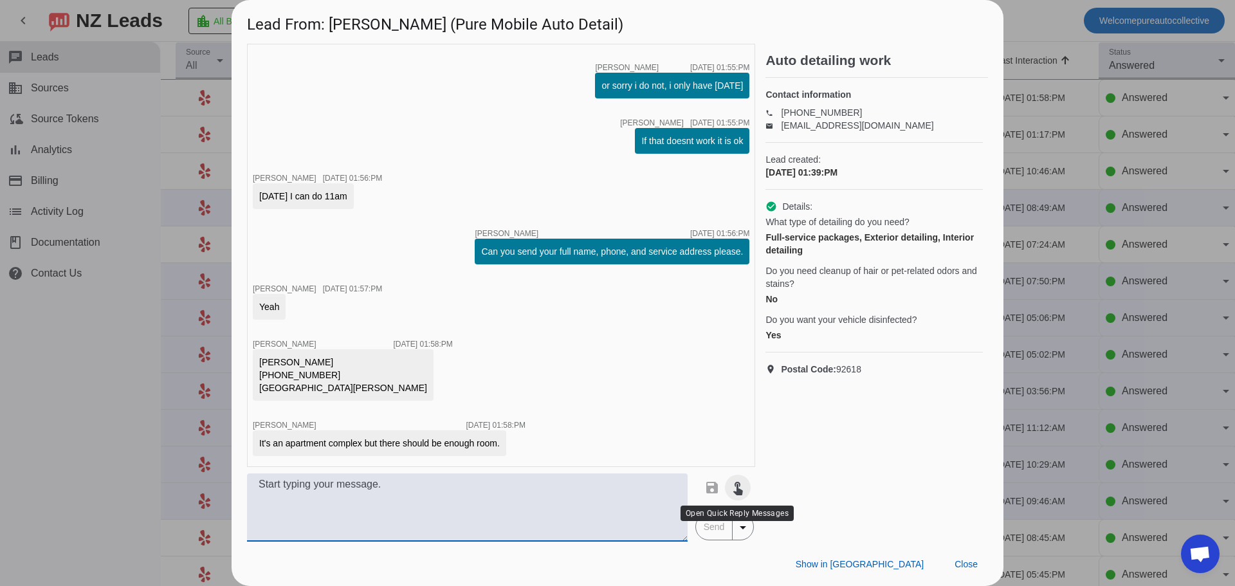
click at [740, 497] on span at bounding box center [738, 487] width 31 height 31
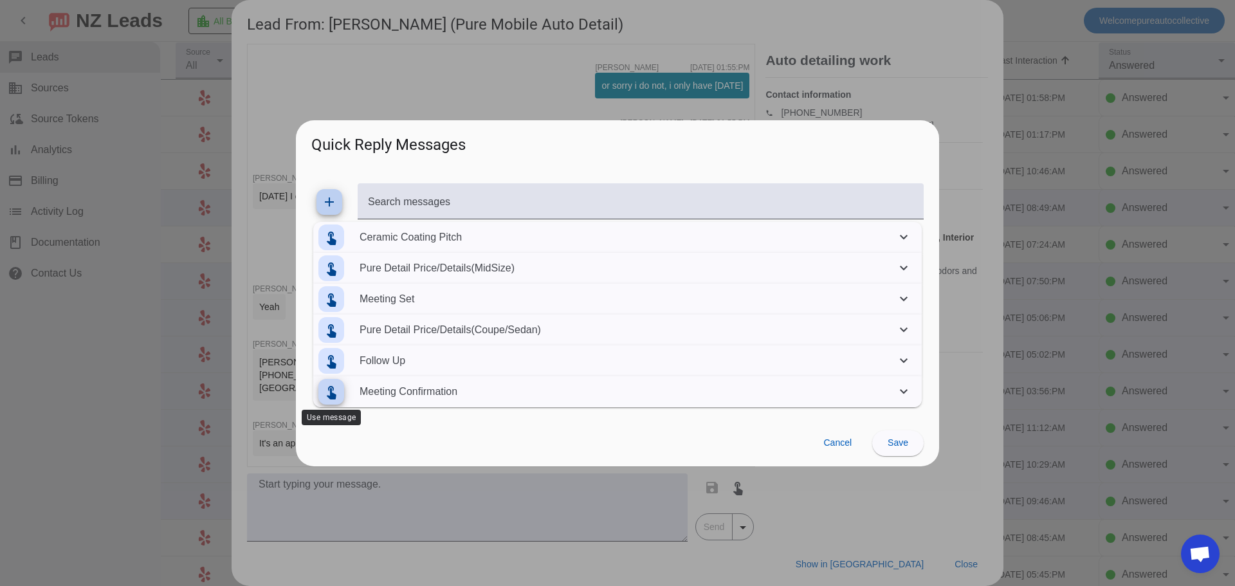
click at [338, 395] on mat-icon "touch_app" at bounding box center [331, 391] width 15 height 15
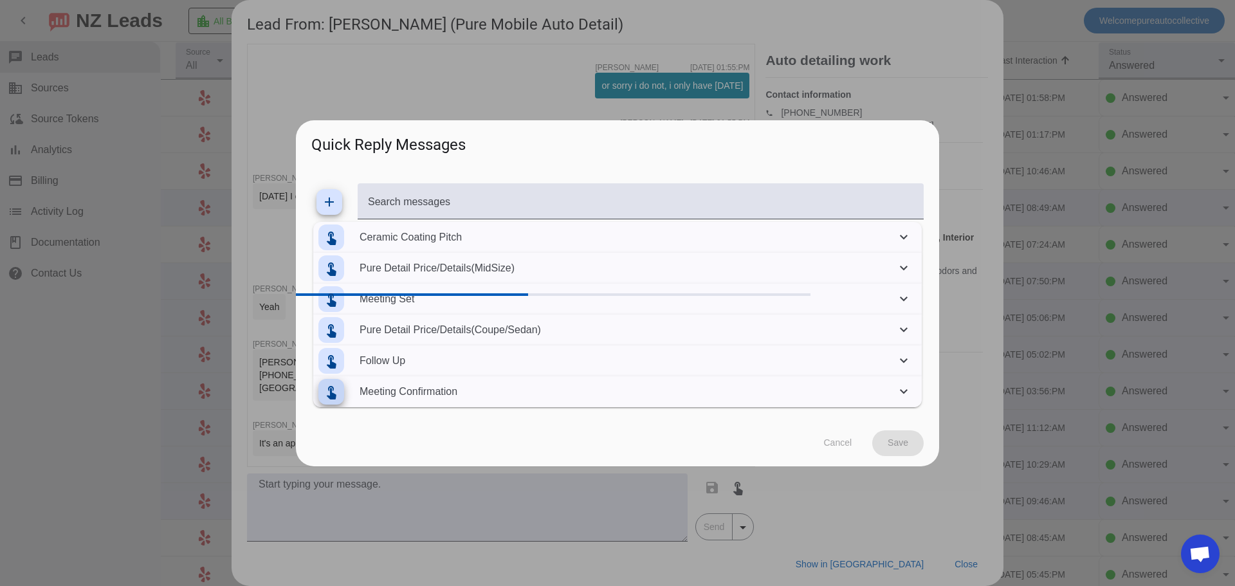
type textarea "Great, Ill get you on the schedule. You will receive a text notification with t…"
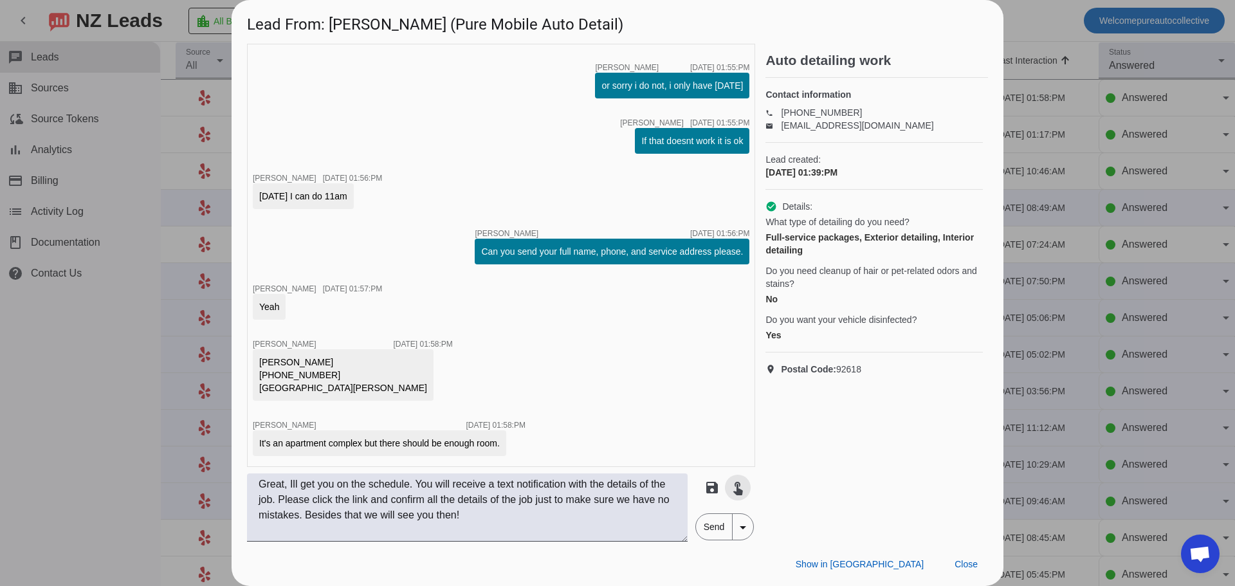
click at [712, 531] on span "Send" at bounding box center [714, 527] width 37 height 26
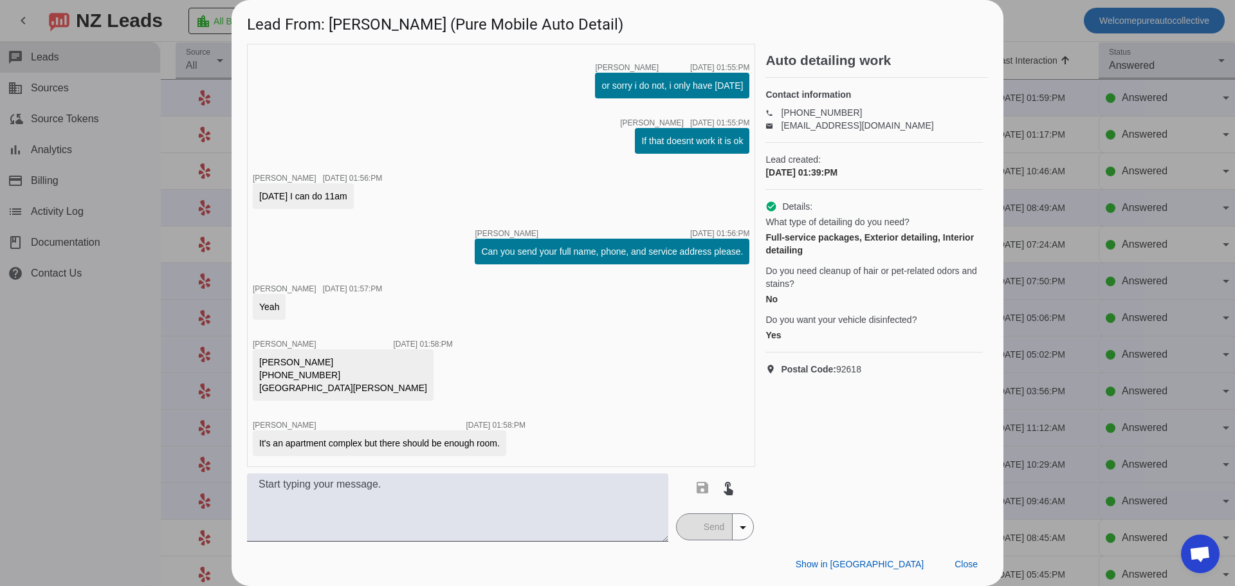
scroll to position [743, 0]
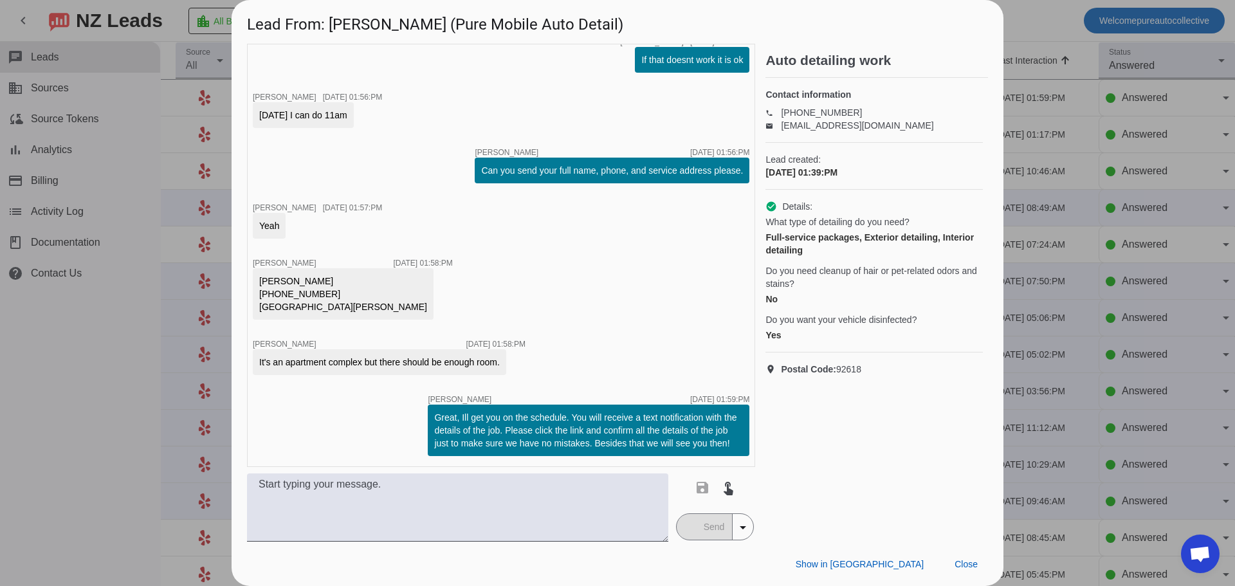
click at [140, 478] on div at bounding box center [617, 293] width 1235 height 586
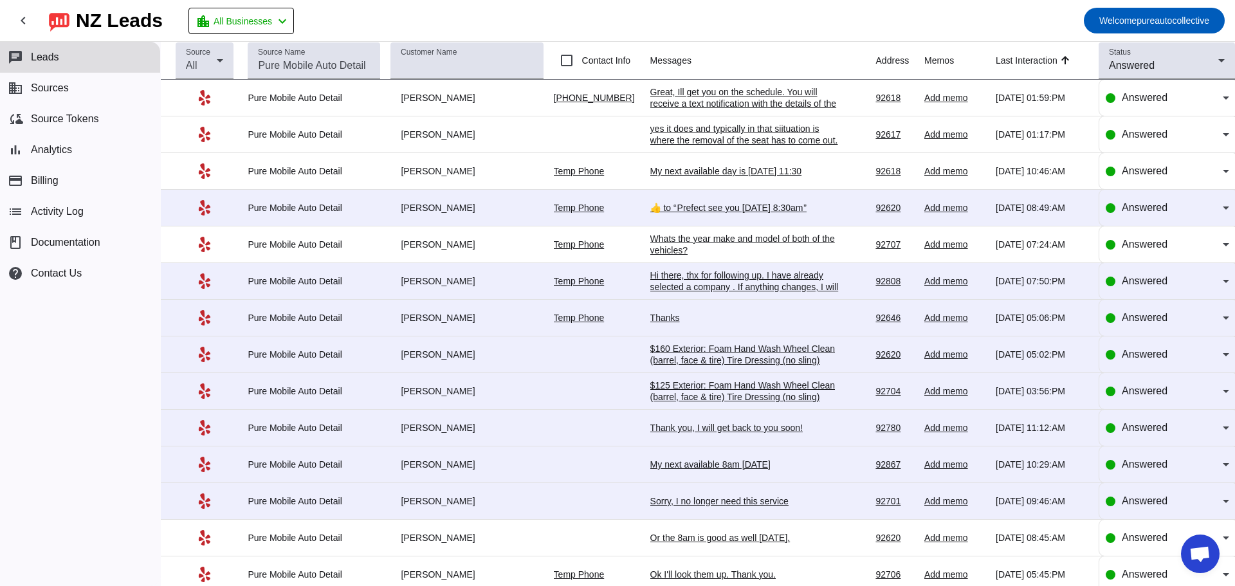
click at [724, 106] on div "Great, Ill get you on the schedule. You will receive a text notification with t…" at bounding box center [746, 115] width 193 height 58
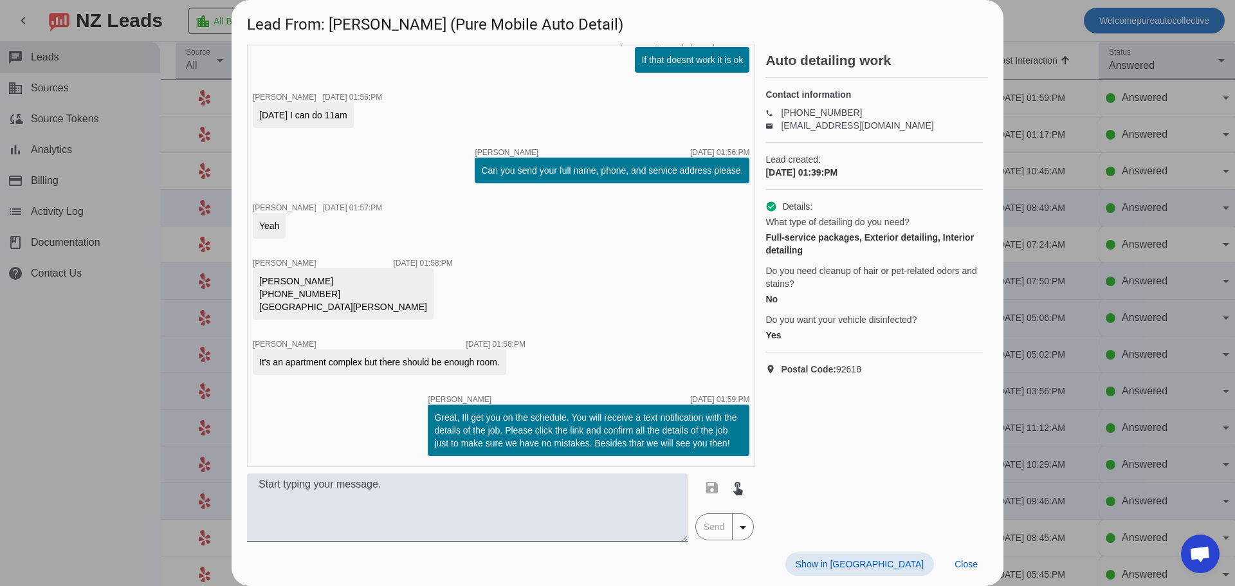
click at [286, 295] on div "[PERSON_NAME] [PHONE_NUMBER] [GEOGRAPHIC_DATA][PERSON_NAME]" at bounding box center [343, 294] width 168 height 39
copy div "[PHONE_NUMBER]"
click at [264, 306] on div "[PERSON_NAME] [PHONE_NUMBER] [GEOGRAPHIC_DATA][PERSON_NAME]" at bounding box center [343, 294] width 168 height 39
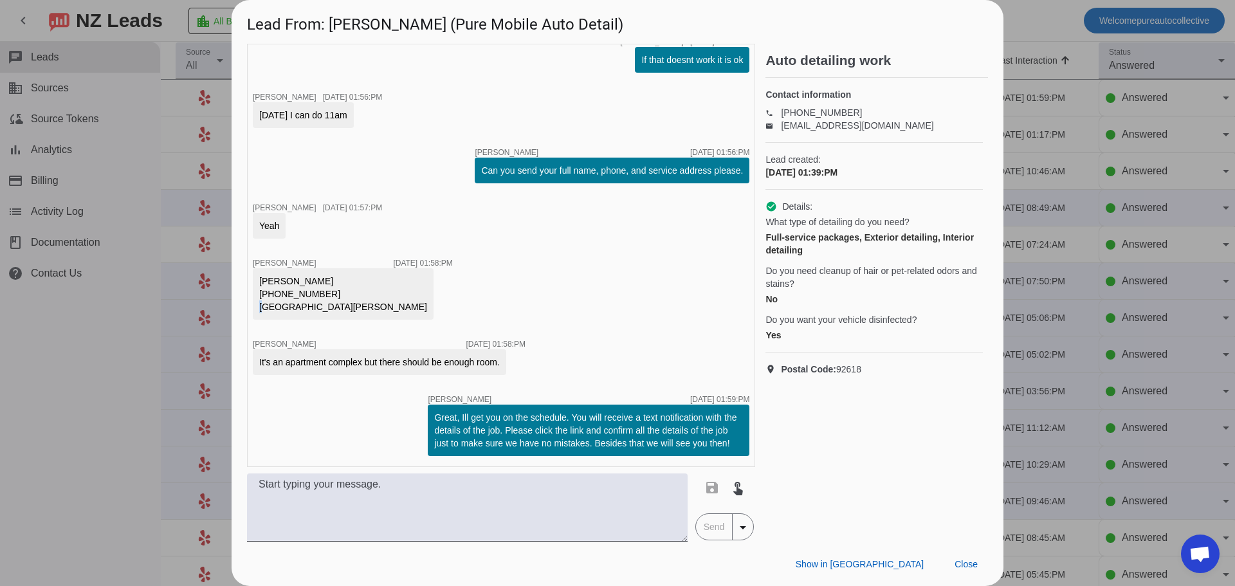
drag, startPoint x: 263, startPoint y: 306, endPoint x: 271, endPoint y: 306, distance: 8.4
click at [271, 306] on div "[PERSON_NAME] [PHONE_NUMBER] [GEOGRAPHIC_DATA][PERSON_NAME]" at bounding box center [343, 294] width 168 height 39
drag, startPoint x: 259, startPoint y: 308, endPoint x: 306, endPoint y: 307, distance: 47.6
click at [306, 307] on div "[PERSON_NAME] [PHONE_NUMBER] [GEOGRAPHIC_DATA][PERSON_NAME]" at bounding box center [343, 293] width 181 height 51
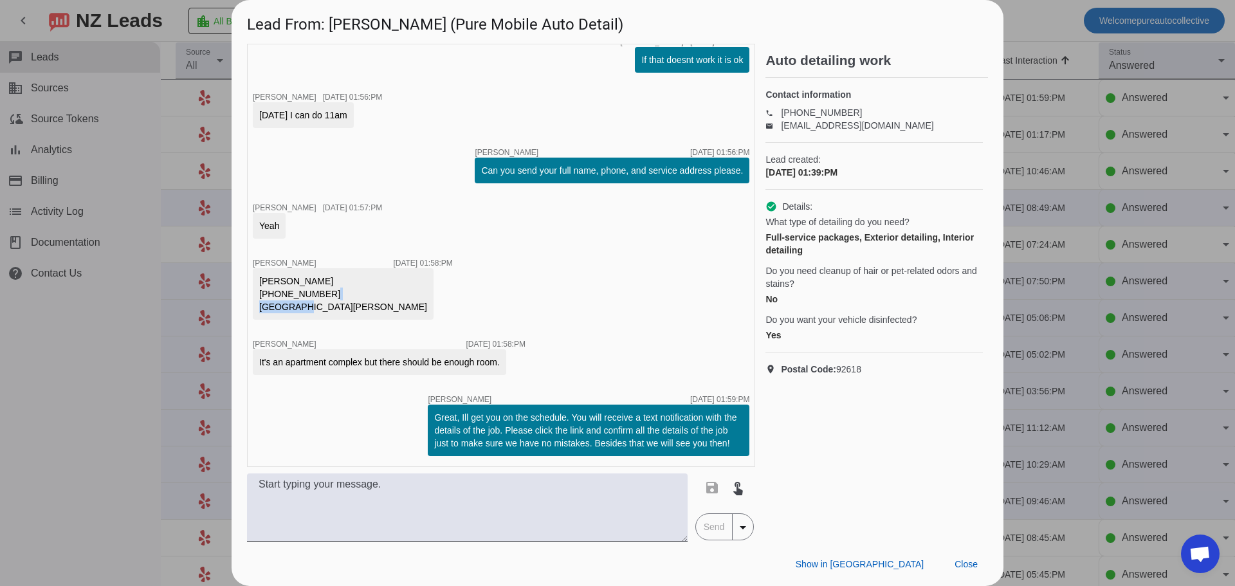
copy div "12206 [PERSON_NAME]"
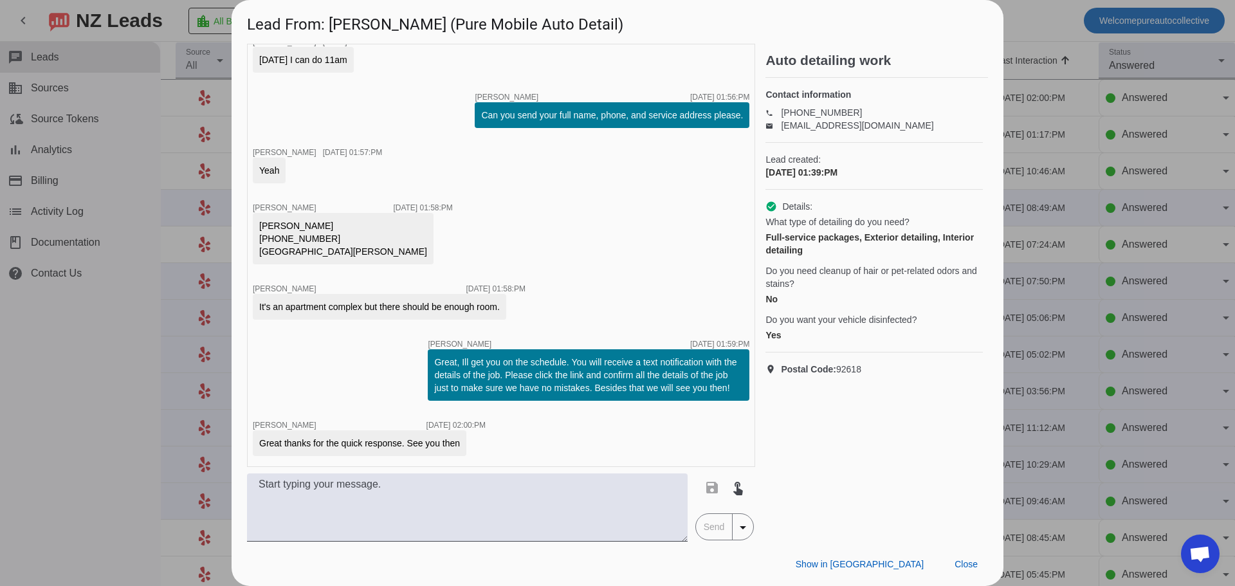
click at [1055, 359] on div at bounding box center [617, 293] width 1235 height 586
